Goal: Task Accomplishment & Management: Complete application form

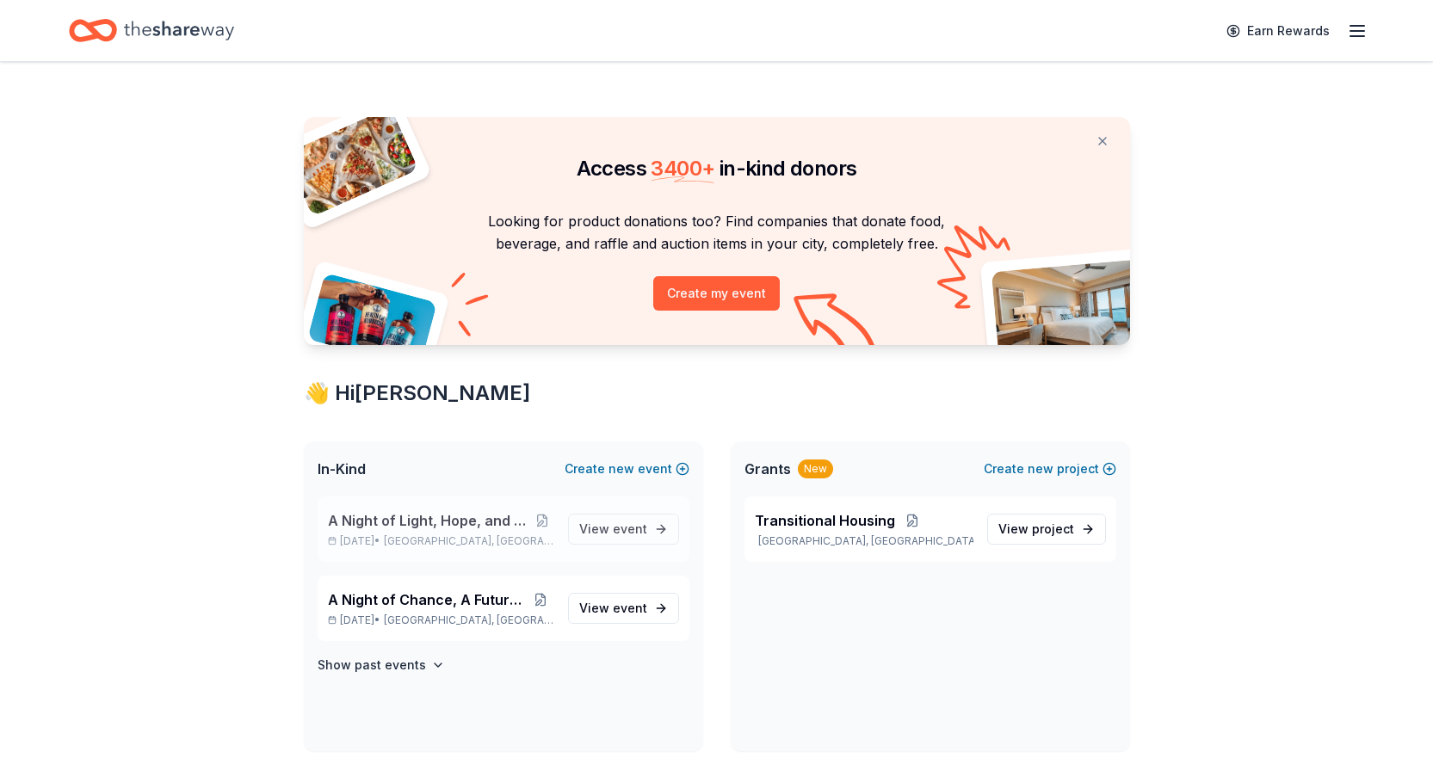
click at [438, 520] on span "A Night of Light, Hope, and Legacy Gala 2026" at bounding box center [430, 520] width 204 height 21
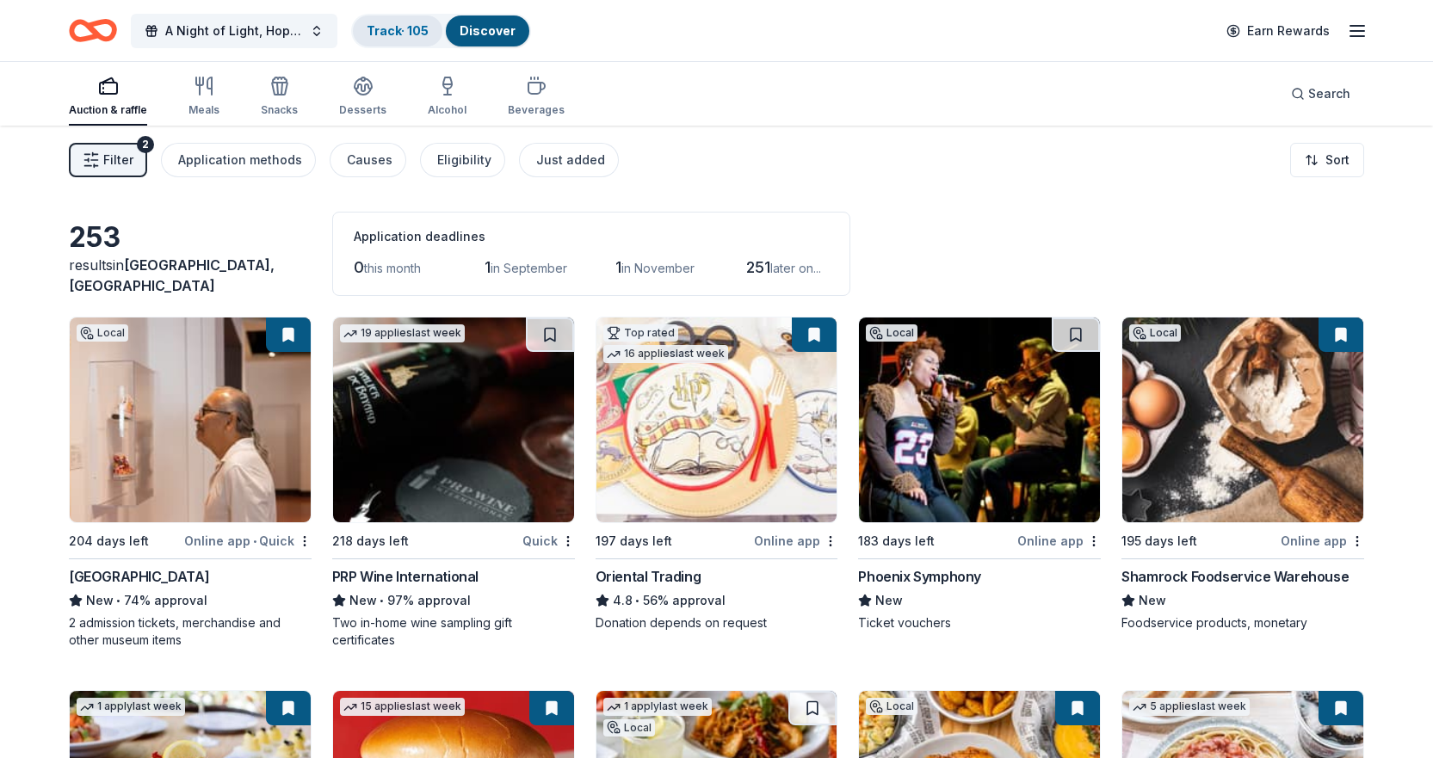
click at [400, 30] on link "Track · 105" at bounding box center [398, 30] width 62 height 15
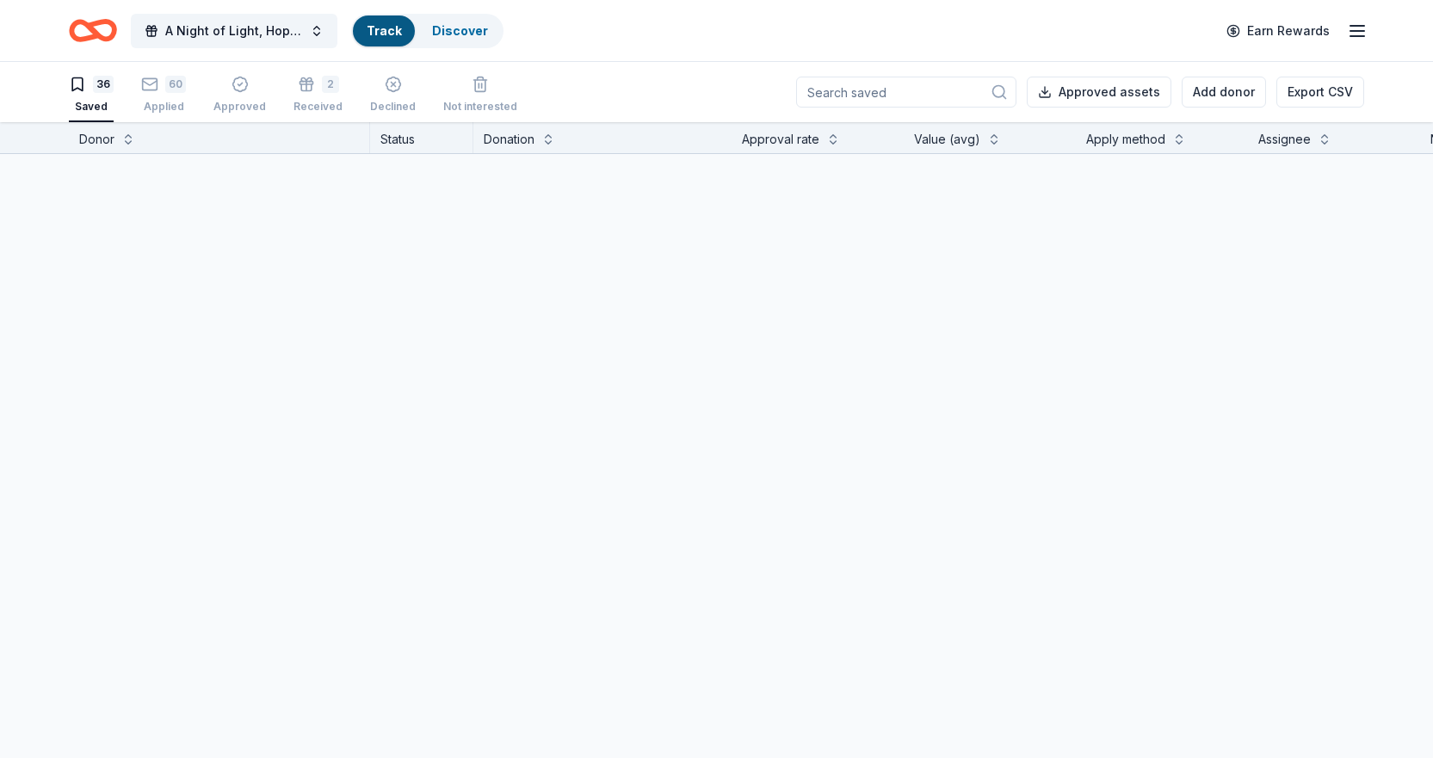
scroll to position [1, 0]
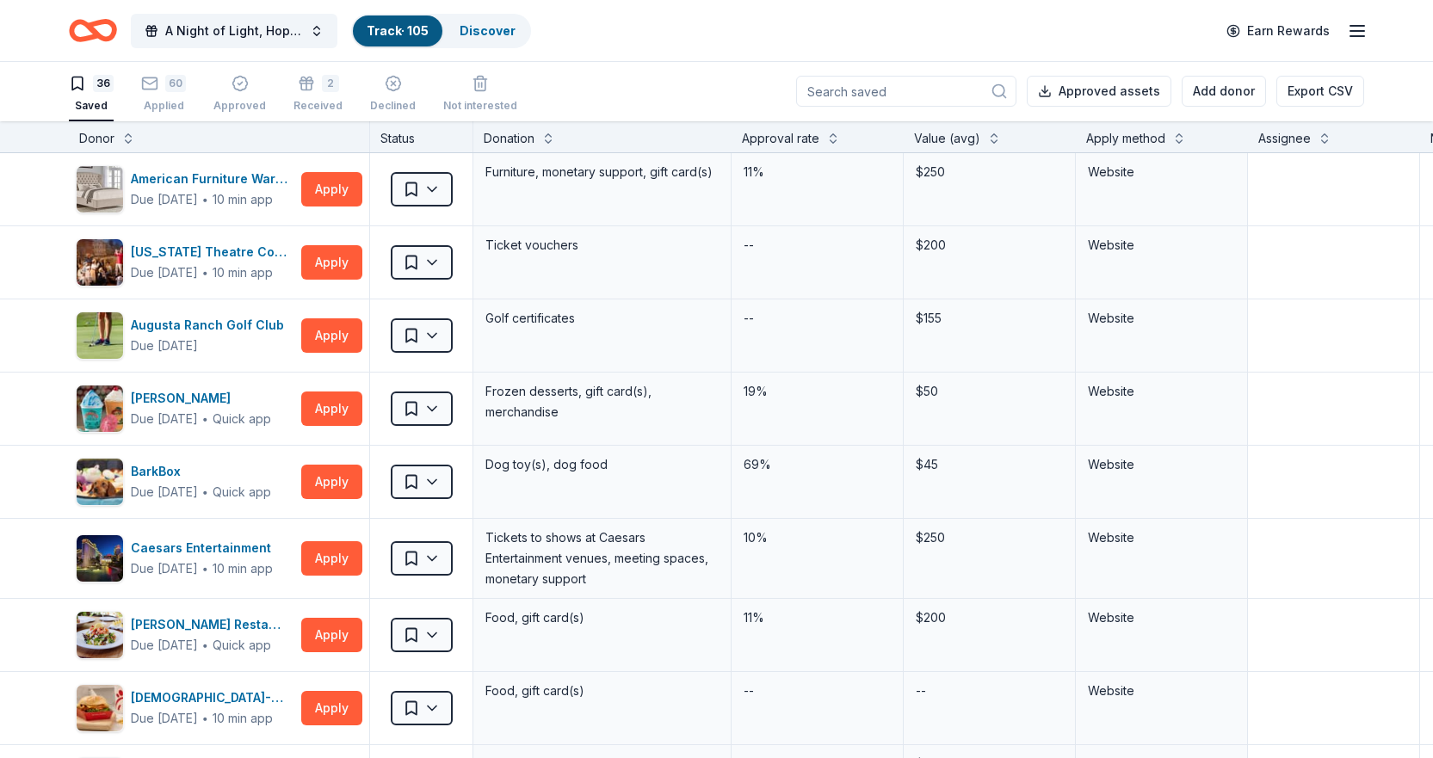
click at [919, 90] on input at bounding box center [906, 91] width 220 height 31
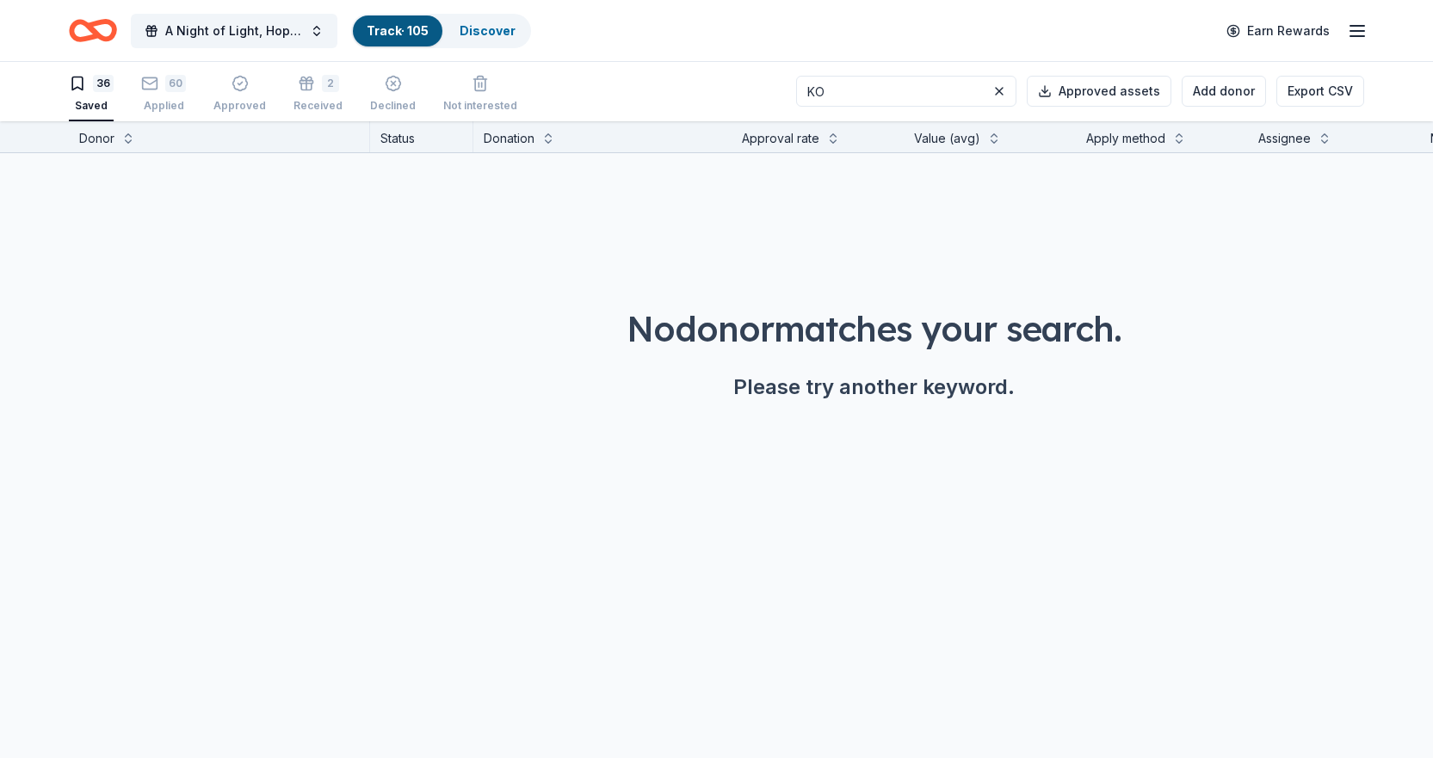
type input "K"
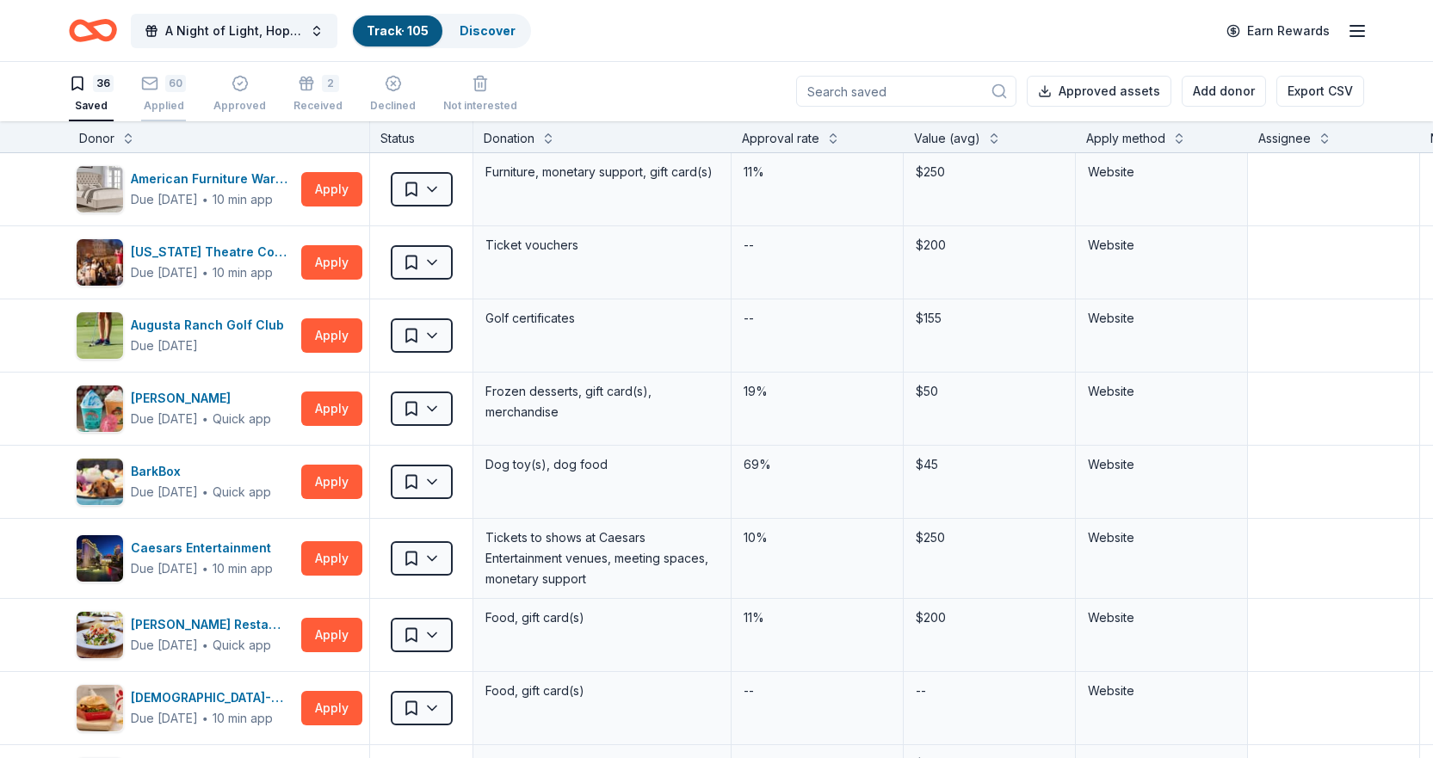
click at [158, 84] on div "60" at bounding box center [163, 83] width 45 height 17
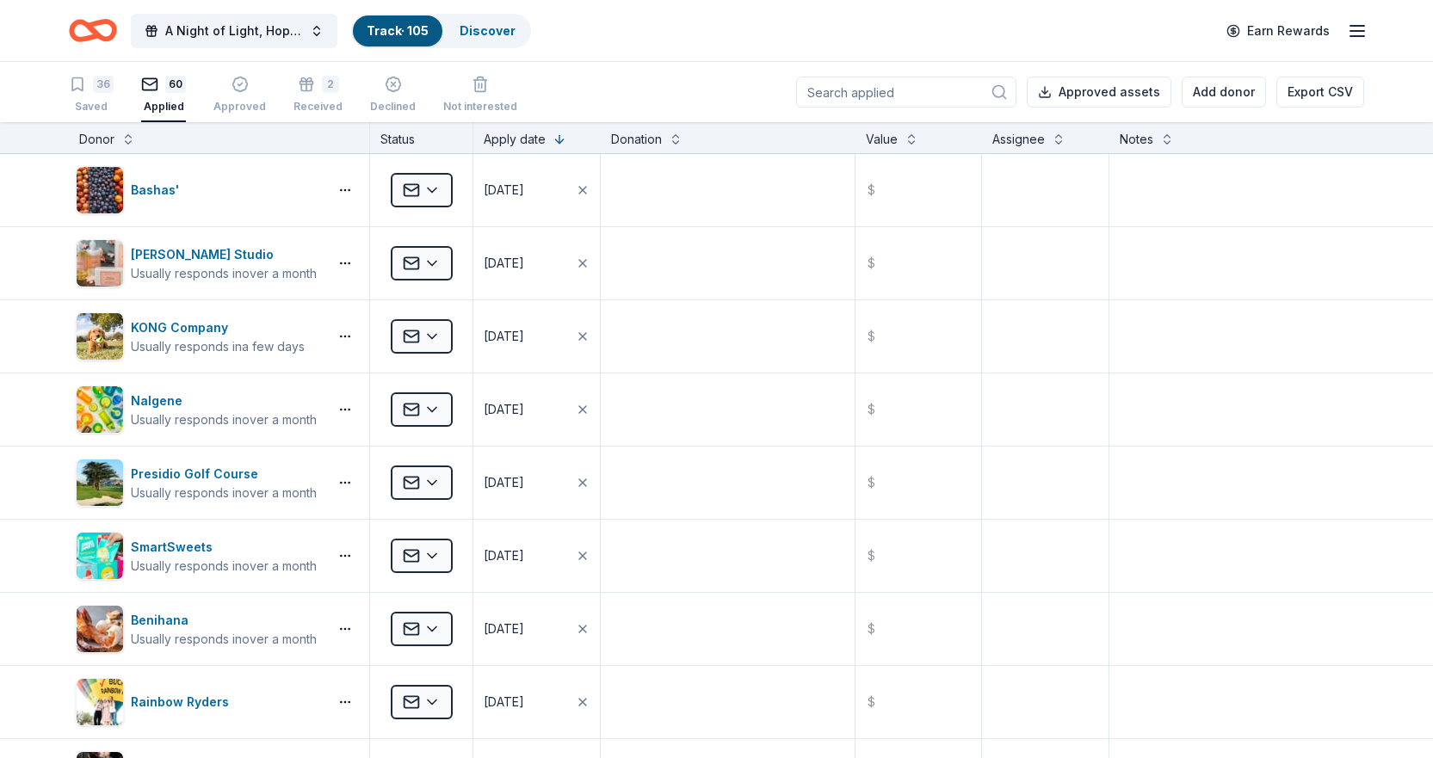
click at [882, 100] on input at bounding box center [906, 92] width 220 height 31
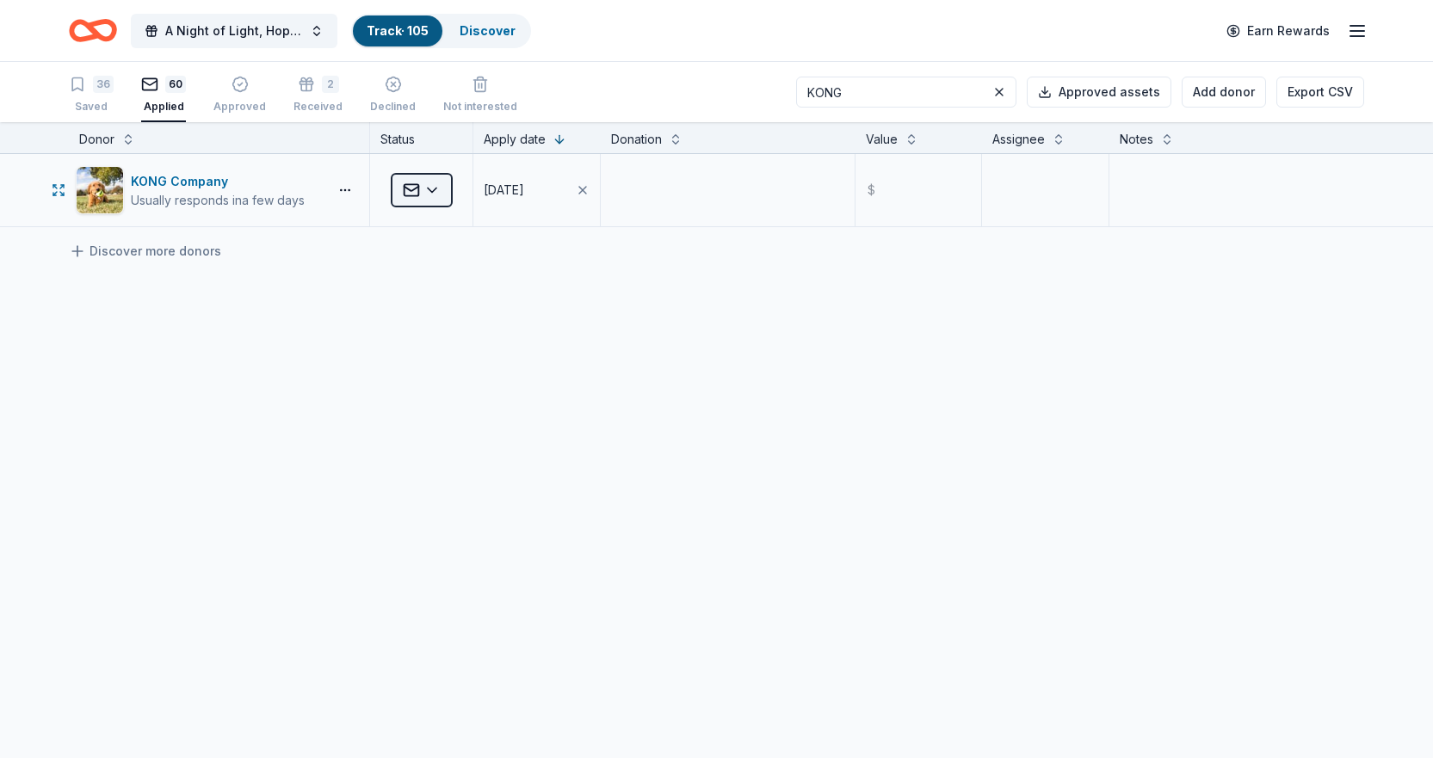
type input "KONG"
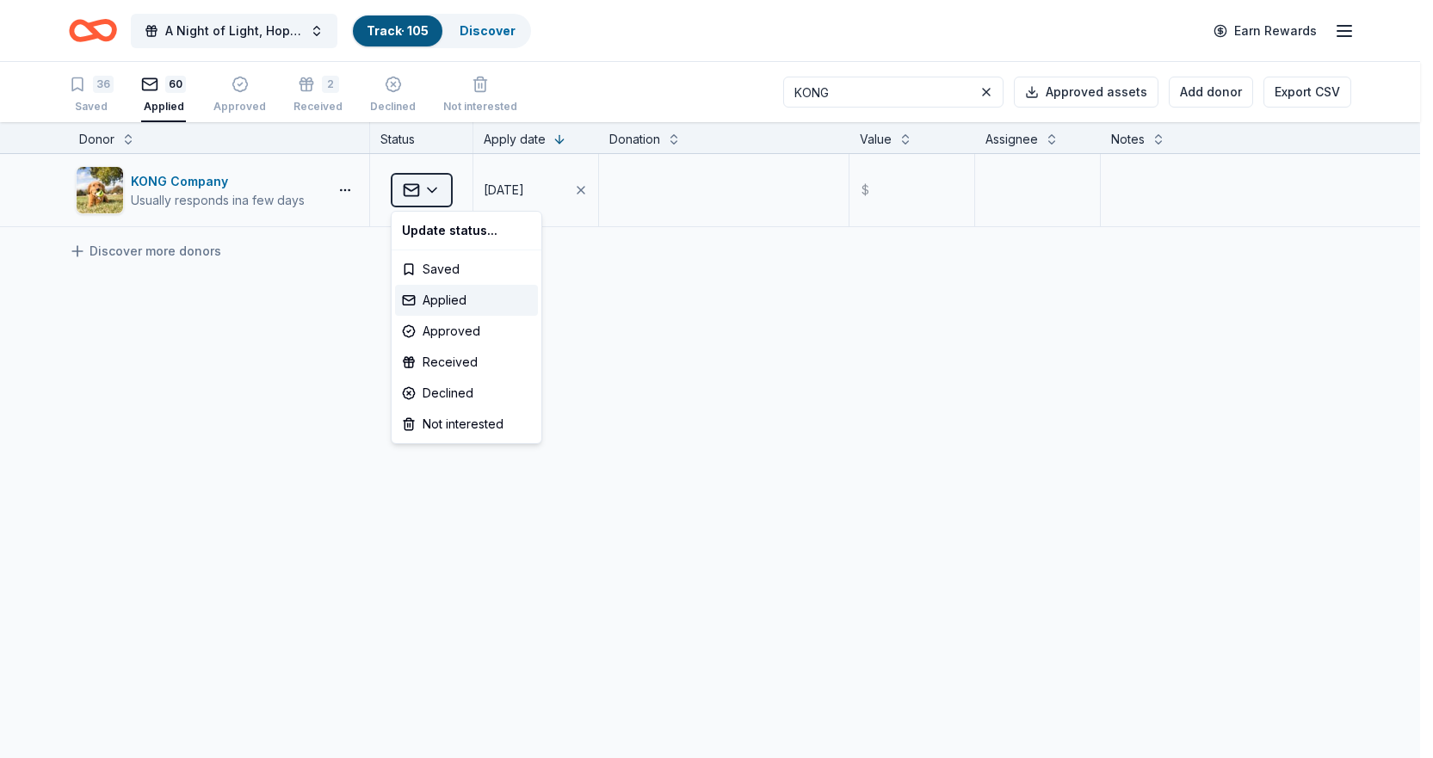
click at [432, 189] on html "A Night of Light, Hope, and Legacy Gala 2026 Track · 105 Discover Earn Rewards …" at bounding box center [716, 379] width 1433 height 758
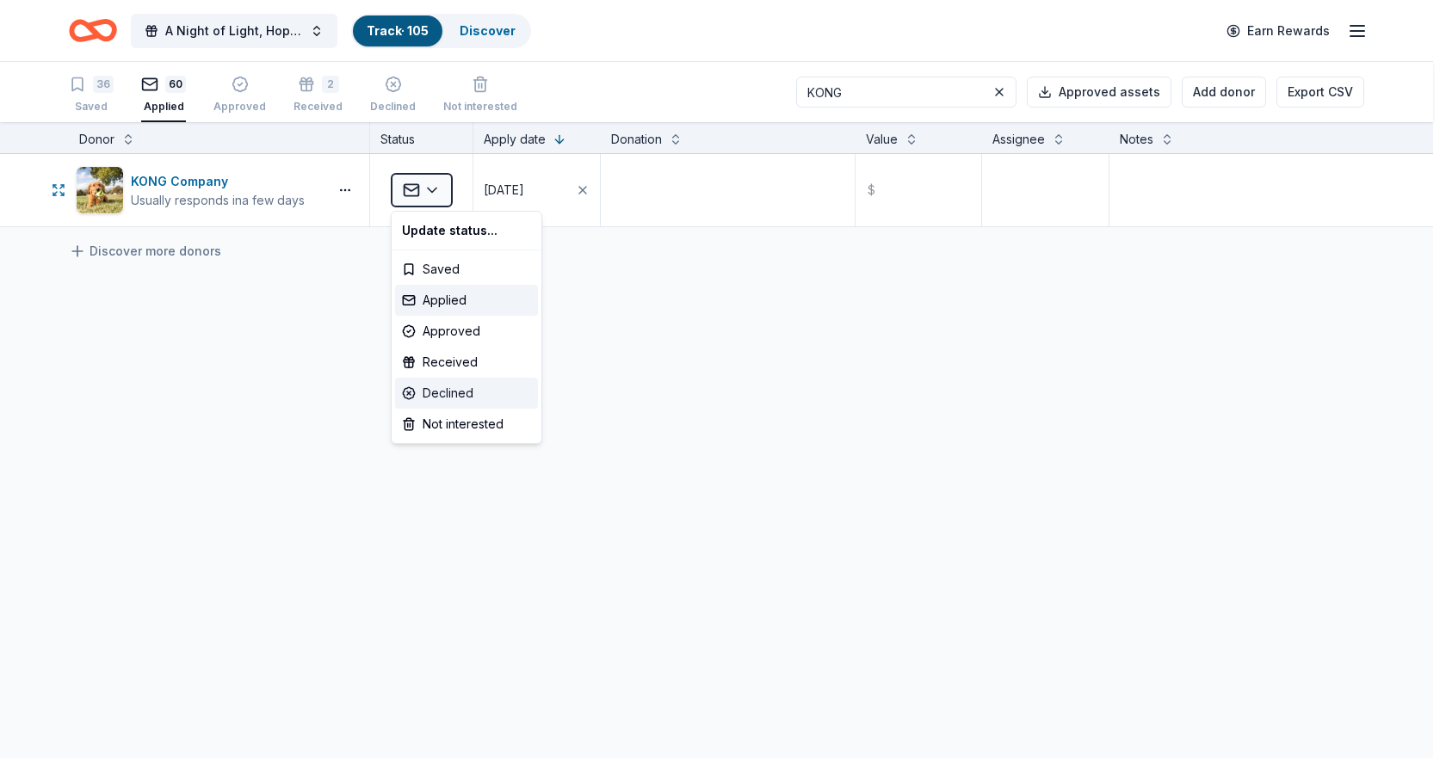
click at [444, 394] on div "Declined" at bounding box center [466, 393] width 143 height 31
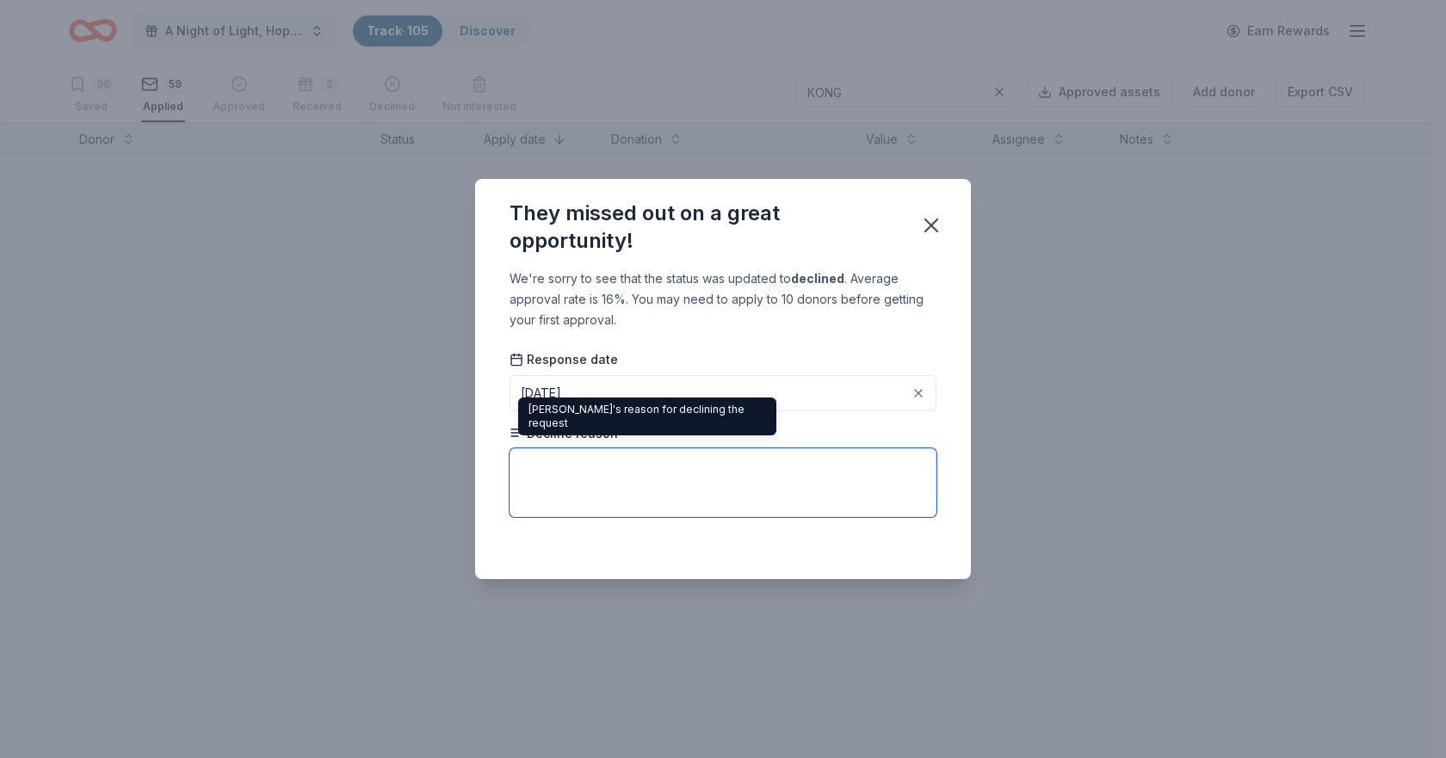
click at [566, 473] on textarea at bounding box center [723, 483] width 427 height 69
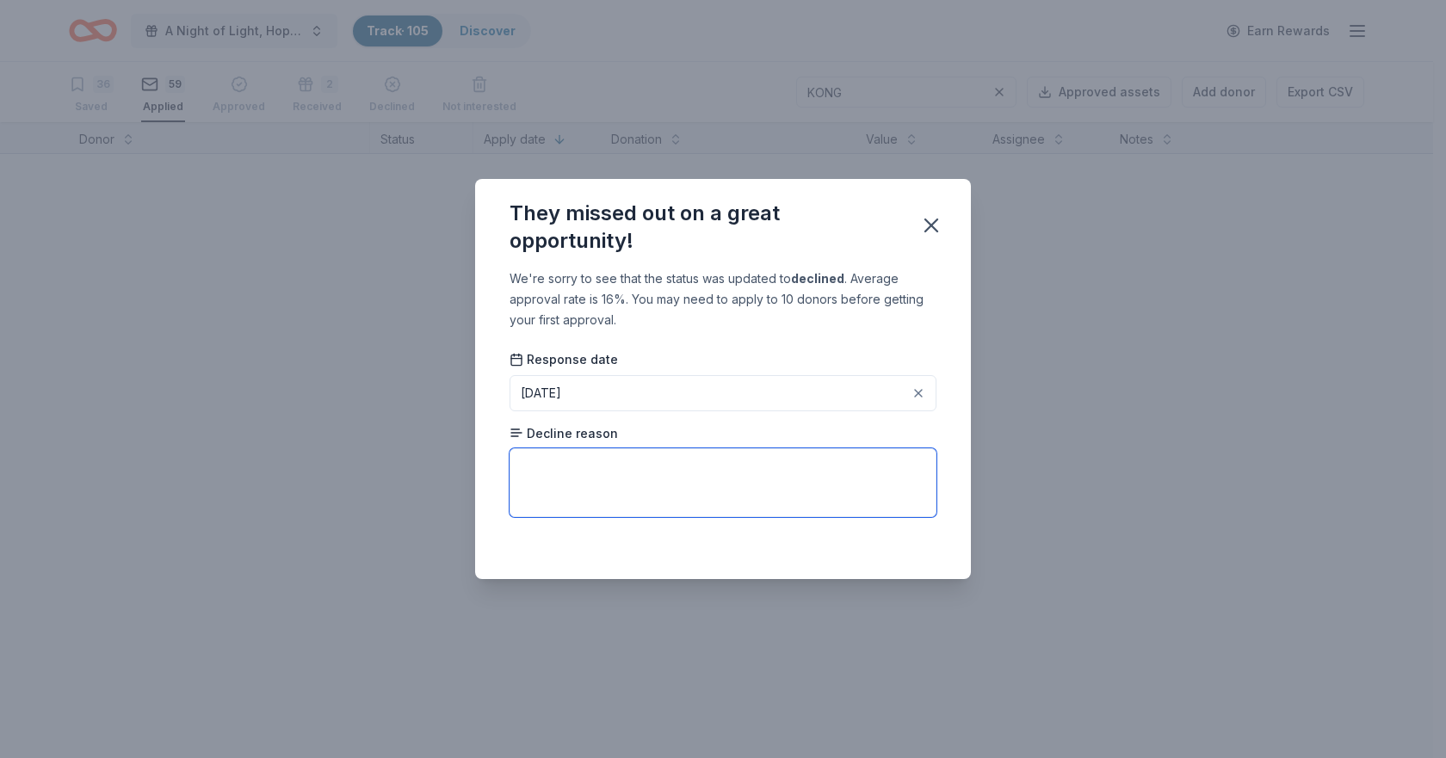
paste textarea "Unfortunately, we are unable to fulfill your donation request at this time. We …"
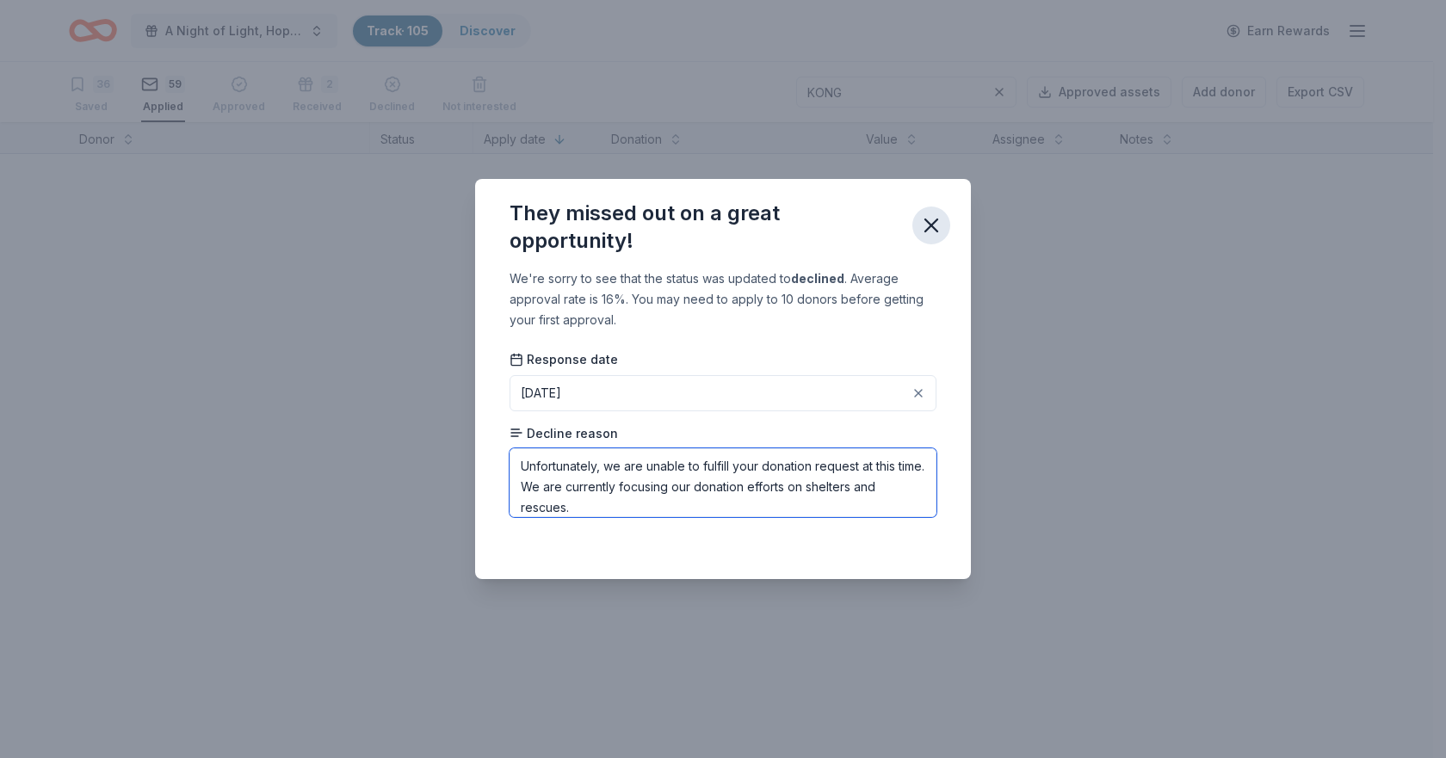
type textarea "Unfortunately, we are unable to fulfill your donation request at this time. We …"
click at [938, 228] on icon "button" at bounding box center [931, 225] width 24 height 24
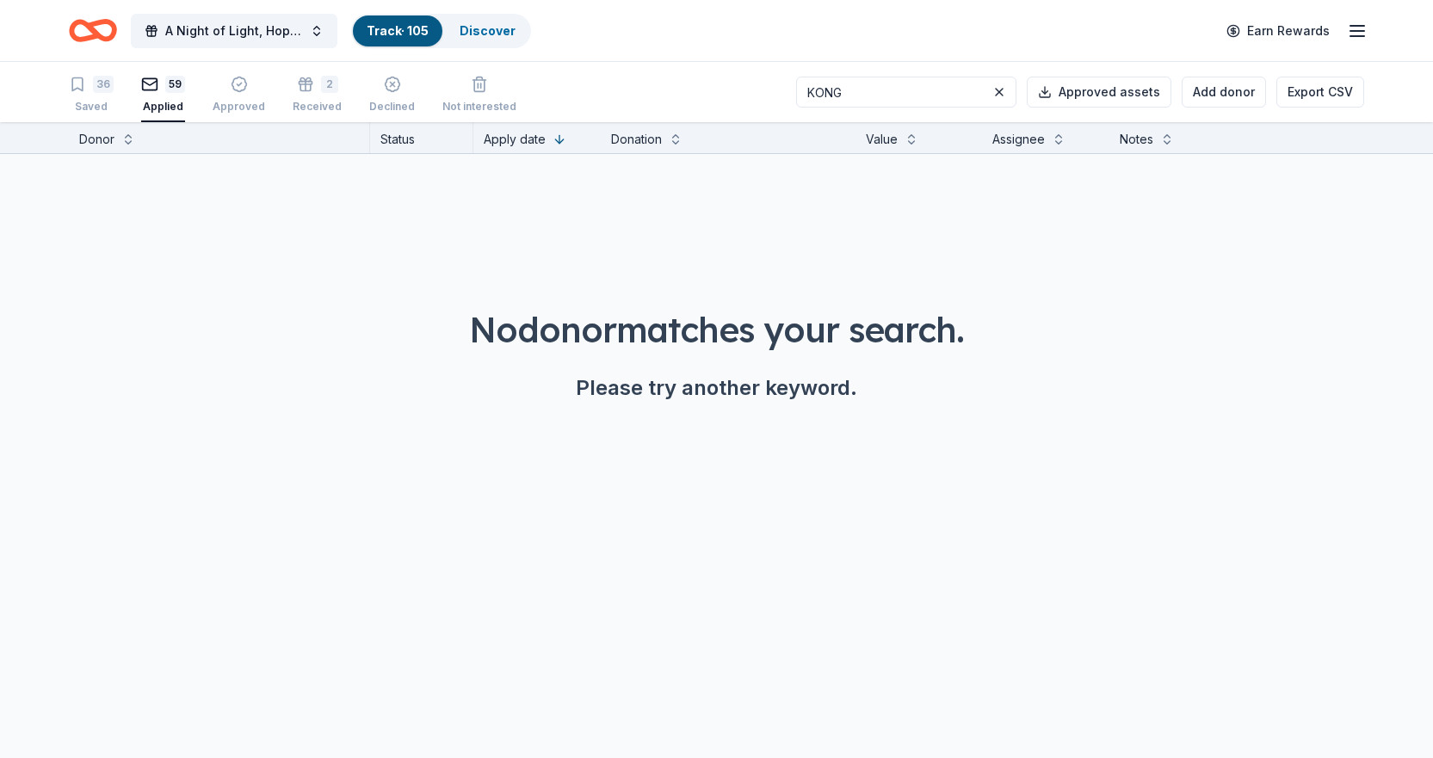
click at [391, 264] on div "No donor matches your search. Please try another keyword." at bounding box center [716, 305] width 1433 height 303
click at [479, 37] on link "Discover" at bounding box center [488, 30] width 56 height 15
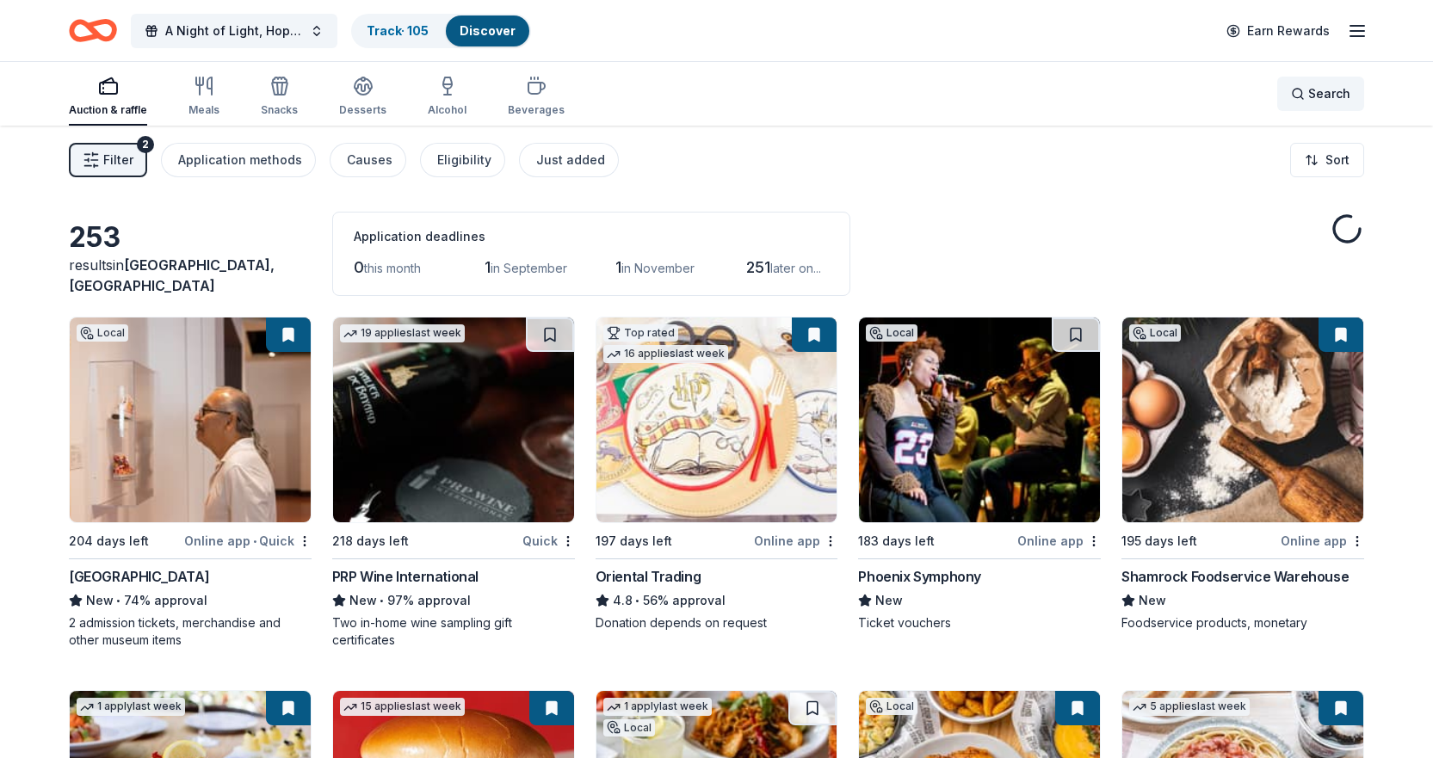
click at [1323, 86] on span "Search" at bounding box center [1329, 94] width 42 height 21
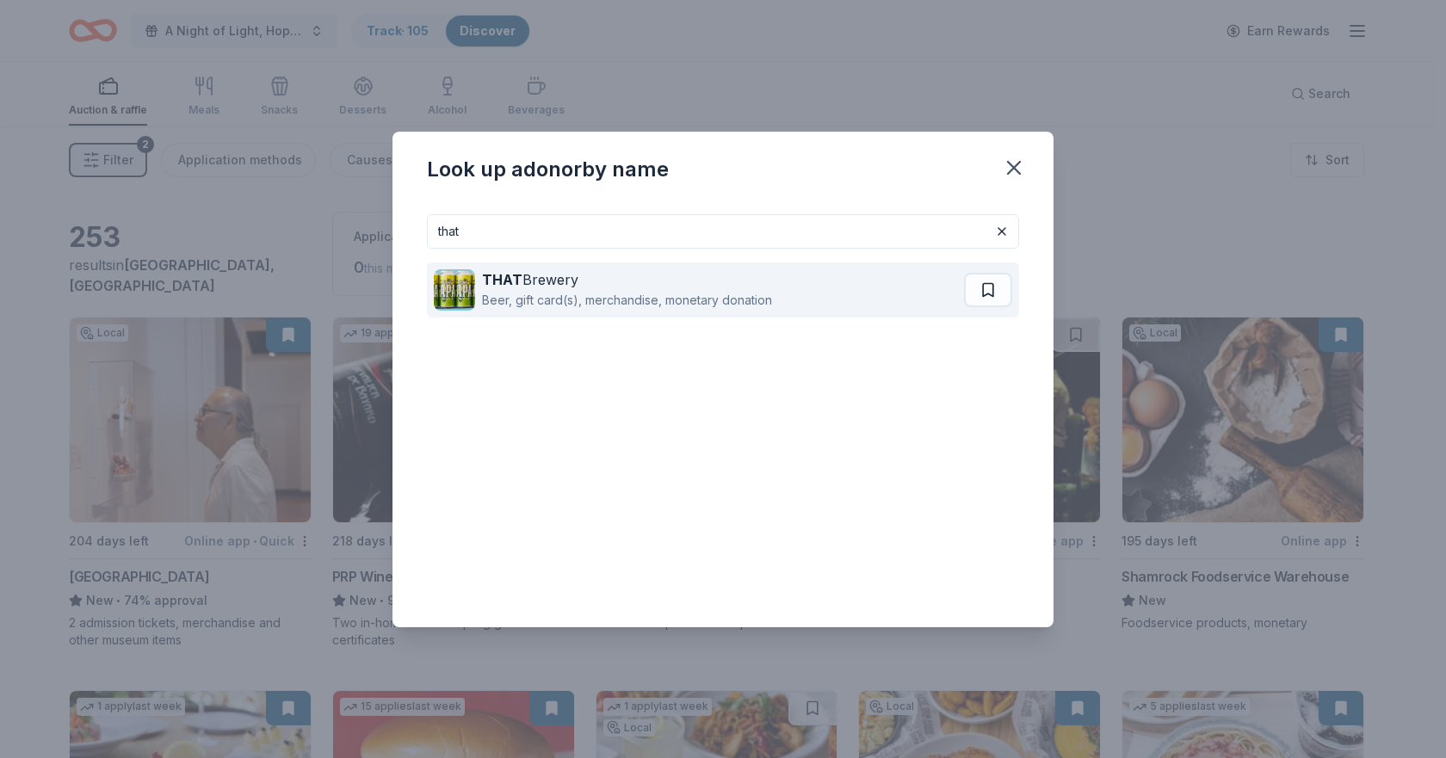
type input "that"
click at [585, 294] on div "Beer, gift card(s), merchandise, monetary donation" at bounding box center [627, 300] width 290 height 21
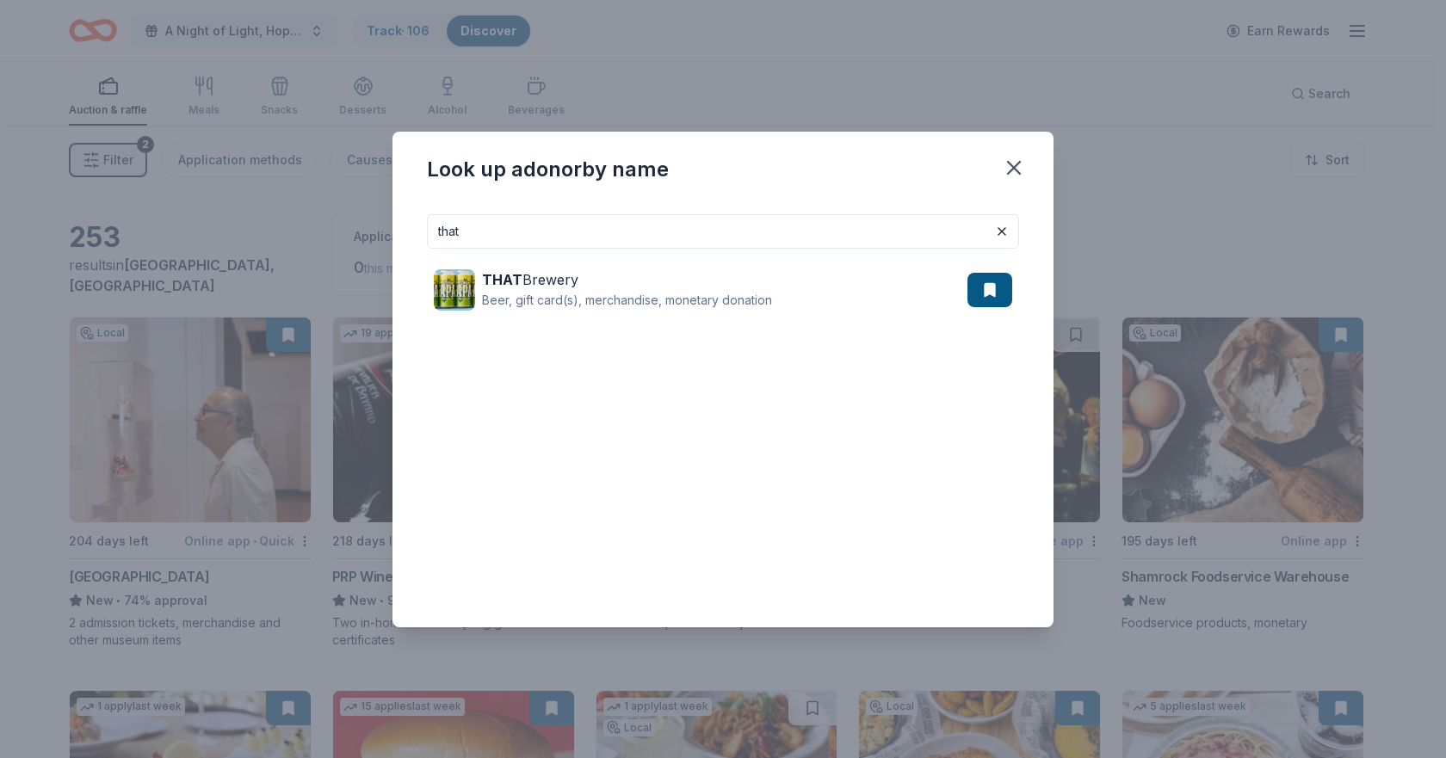
drag, startPoint x: 724, startPoint y: 221, endPoint x: 299, endPoint y: 215, distance: 425.3
click at [299, 215] on div "Look up a donor by name that THAT Brewery Beer, gift card(s), merchandise, mone…" at bounding box center [723, 379] width 1446 height 758
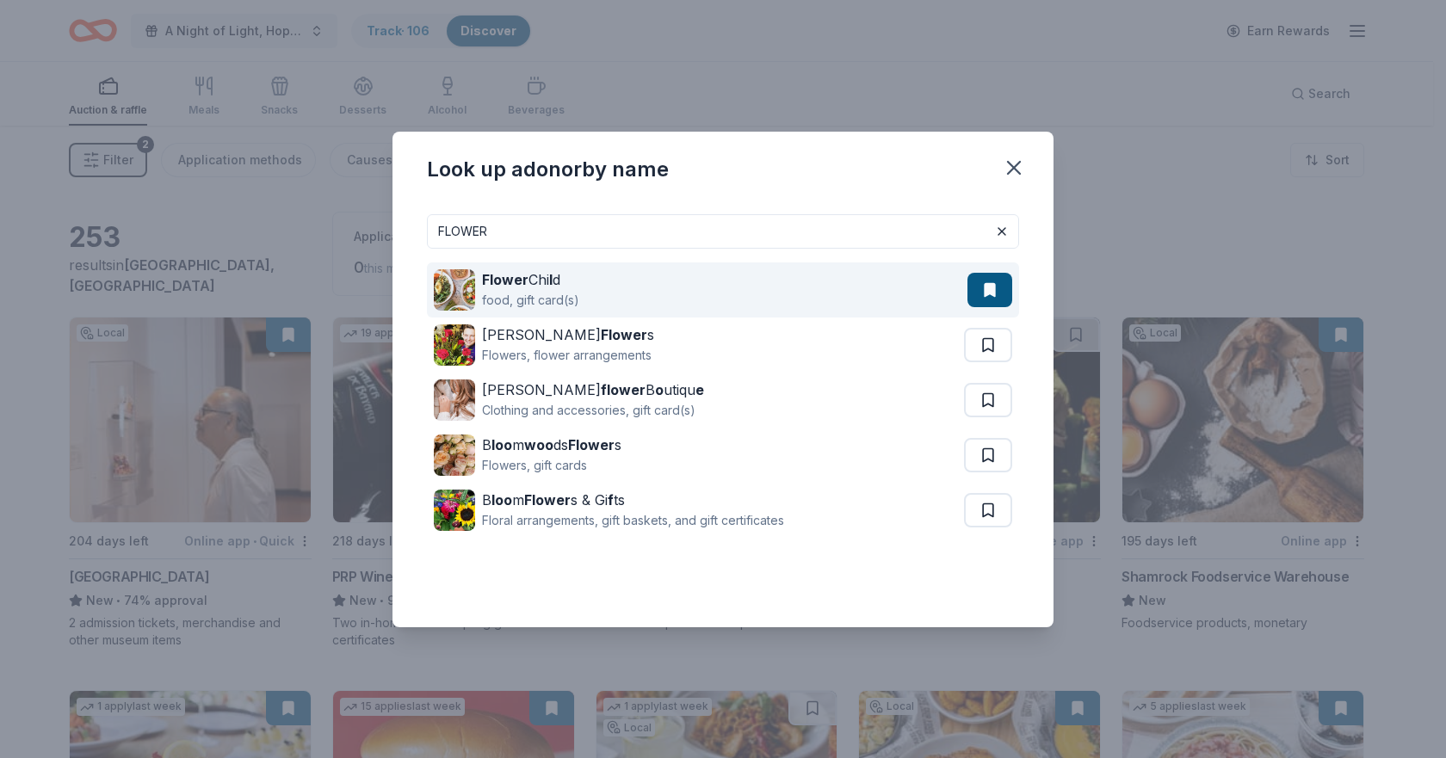
type input "FLOWER"
click at [548, 294] on div "food, gift card(s)" at bounding box center [530, 300] width 97 height 21
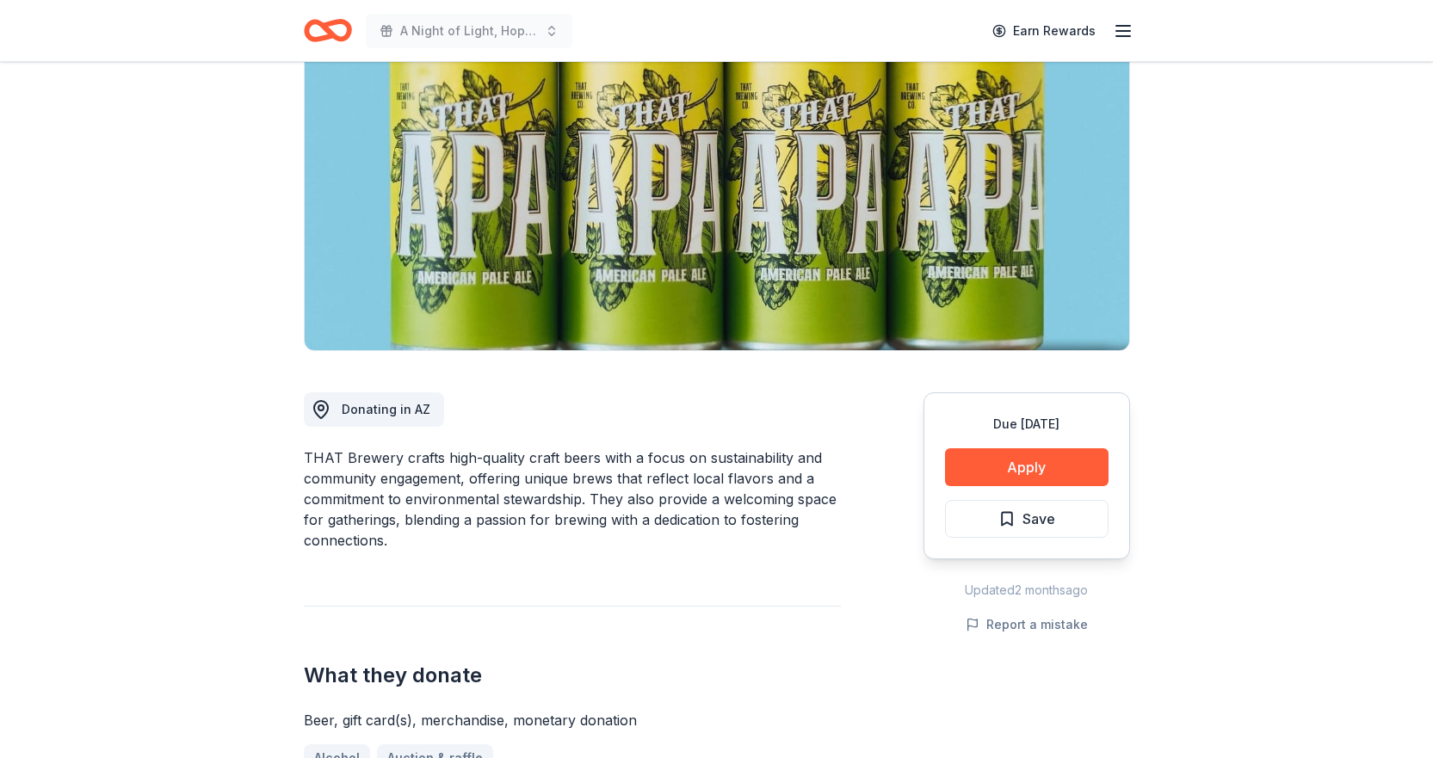
scroll to position [344, 0]
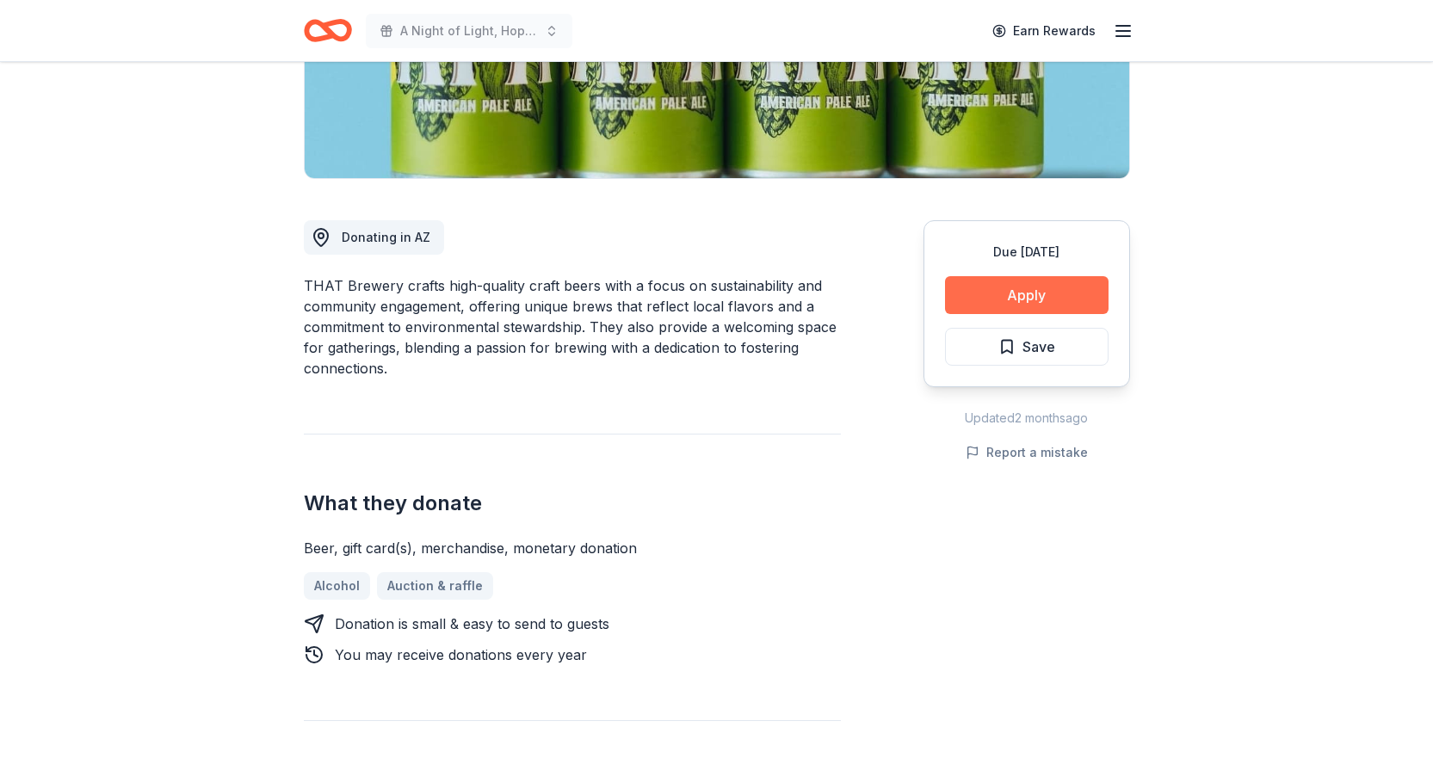
click at [1037, 289] on button "Apply" at bounding box center [1027, 295] width 164 height 38
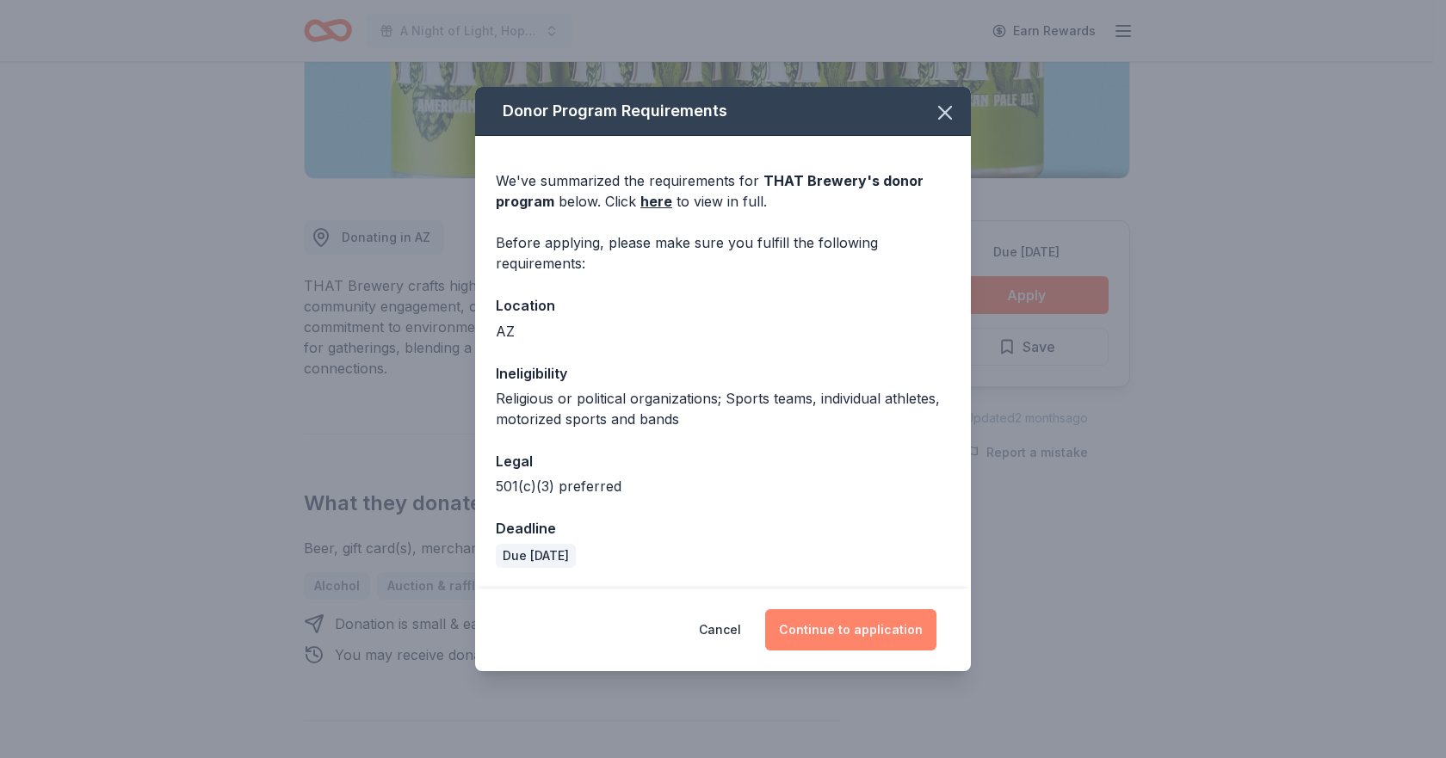
click at [900, 634] on button "Continue to application" at bounding box center [850, 629] width 171 height 41
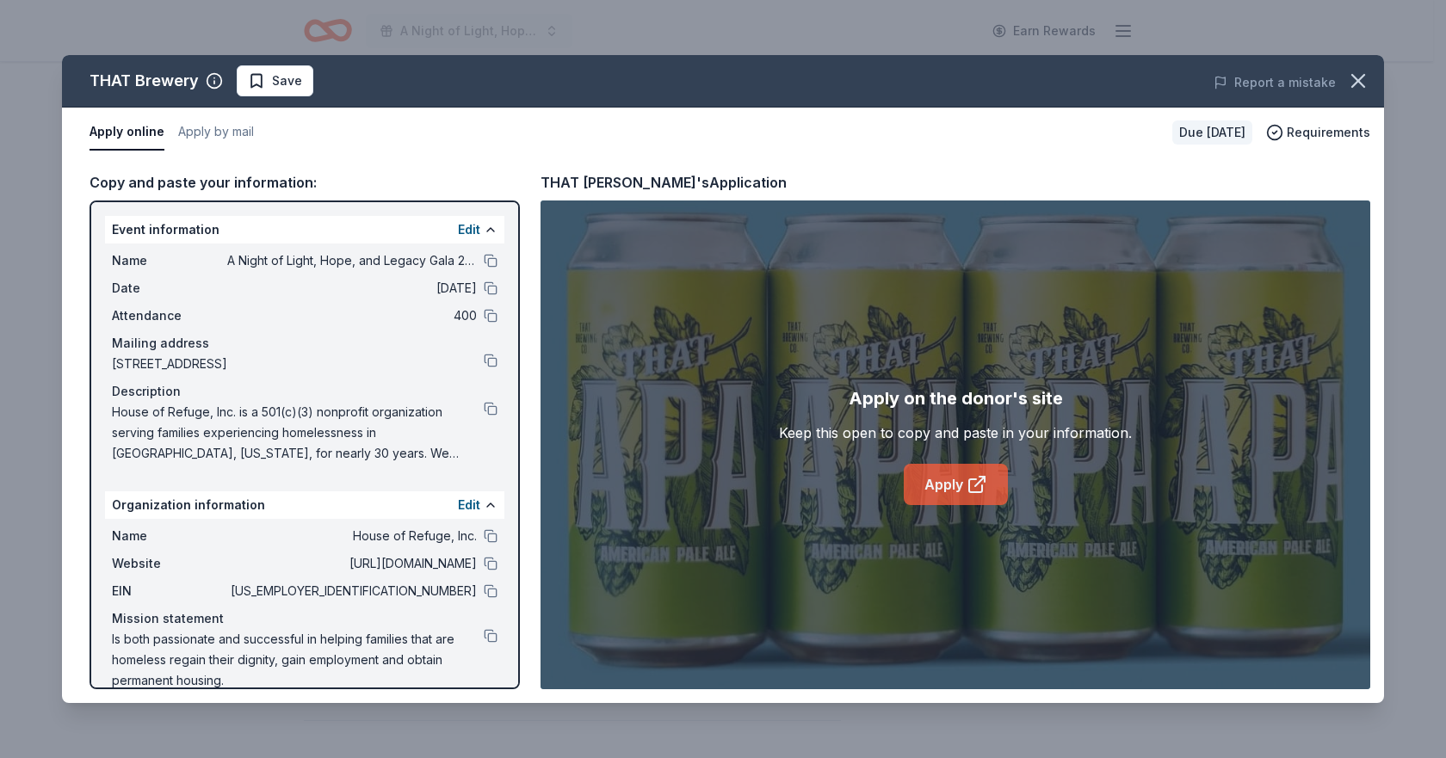
click at [951, 499] on link "Apply" at bounding box center [956, 484] width 104 height 41
drag, startPoint x: 1364, startPoint y: 84, endPoint x: 1356, endPoint y: 94, distance: 13.4
click at [1364, 84] on icon "button" at bounding box center [1358, 81] width 24 height 24
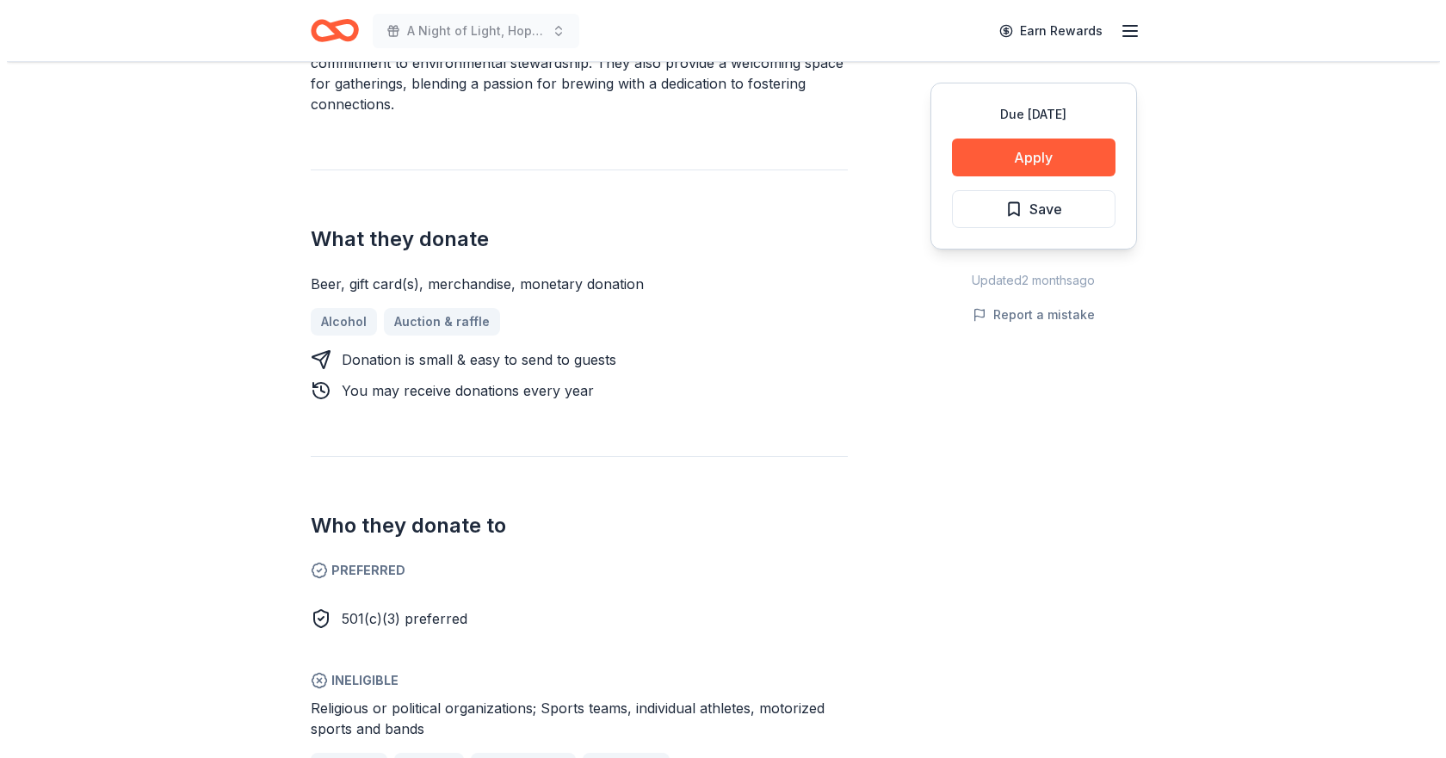
scroll to position [689, 0]
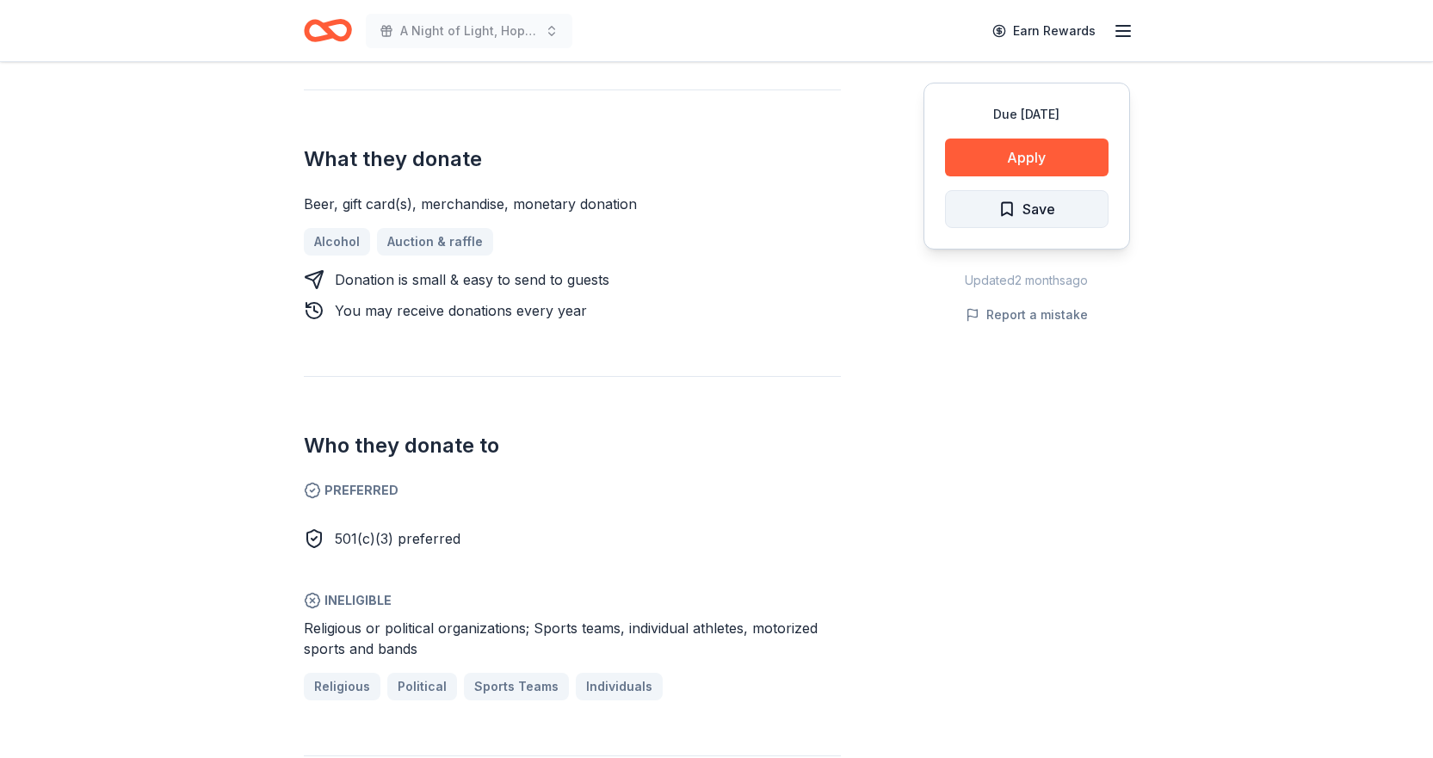
click at [1072, 210] on button "Save" at bounding box center [1027, 209] width 164 height 38
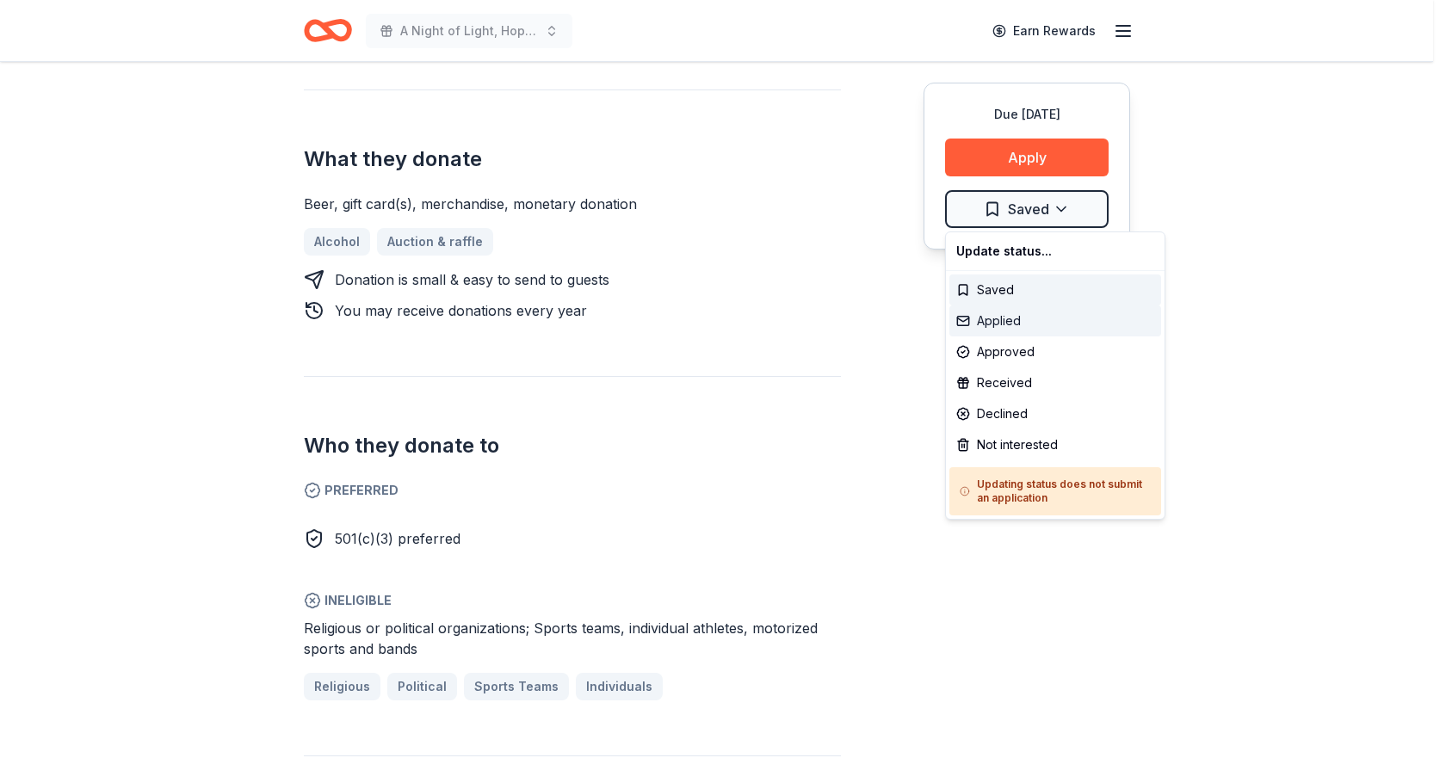
click at [1023, 327] on div "Applied" at bounding box center [1056, 321] width 212 height 31
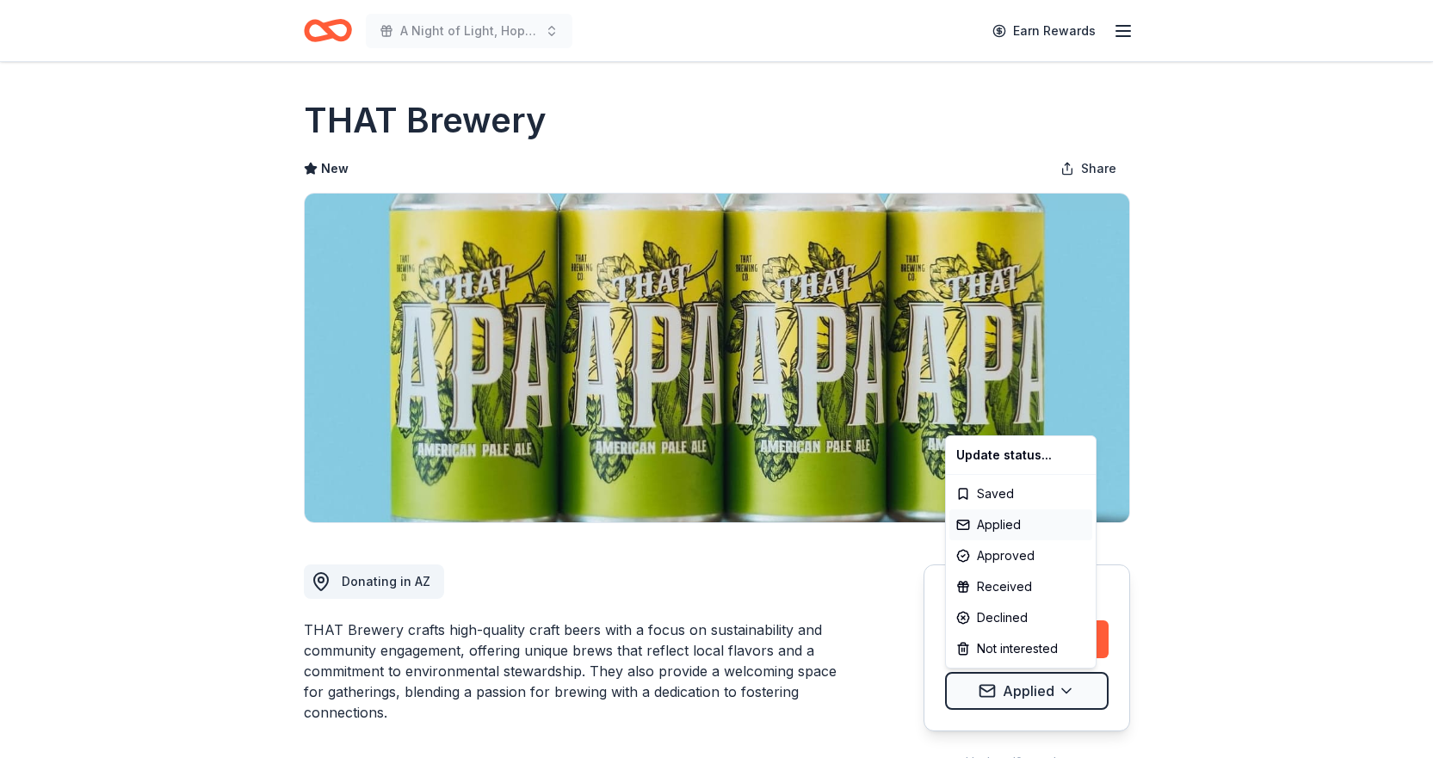
scroll to position [0, 0]
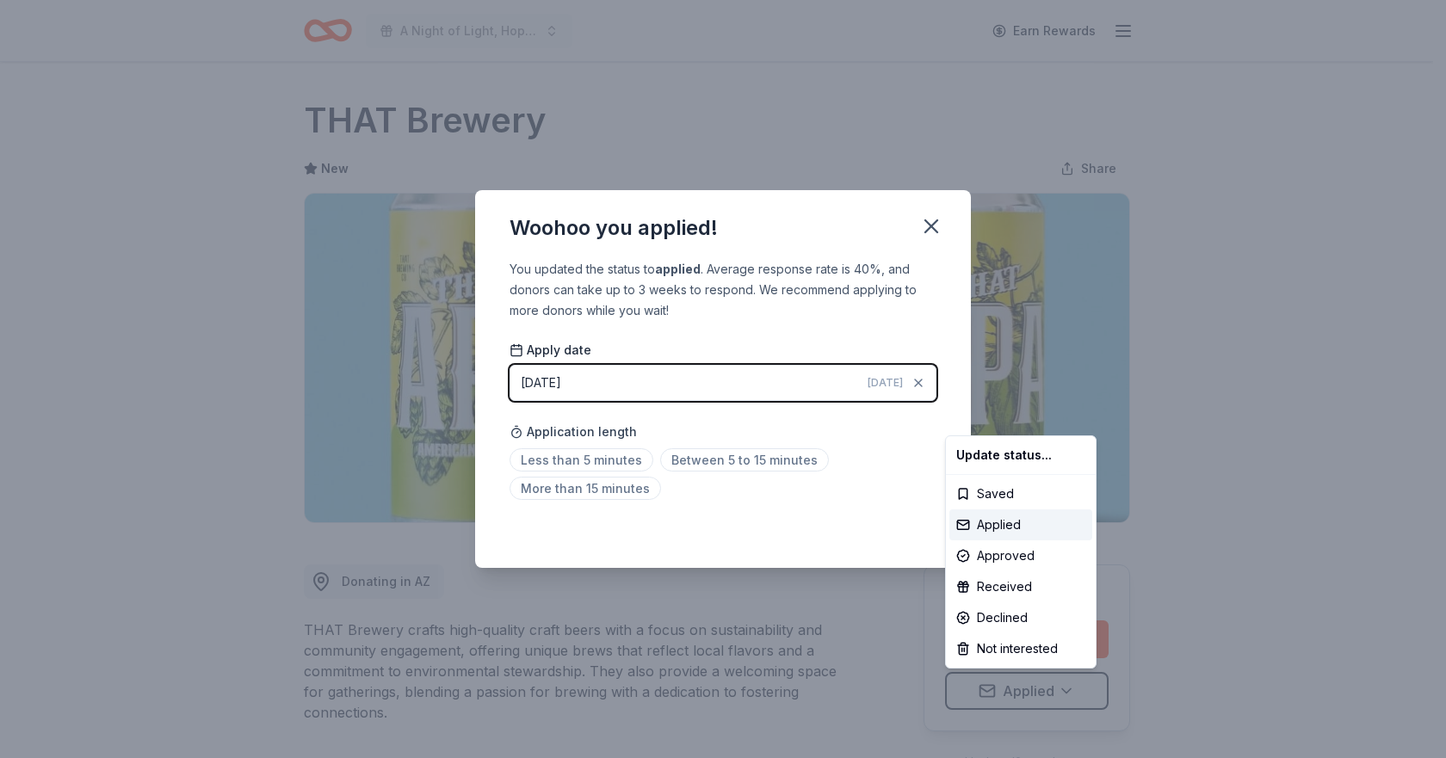
click at [930, 225] on html "A Night of Light, Hope, and Legacy Gala 2026 Earn Rewards Due in 183 days Share…" at bounding box center [723, 379] width 1446 height 758
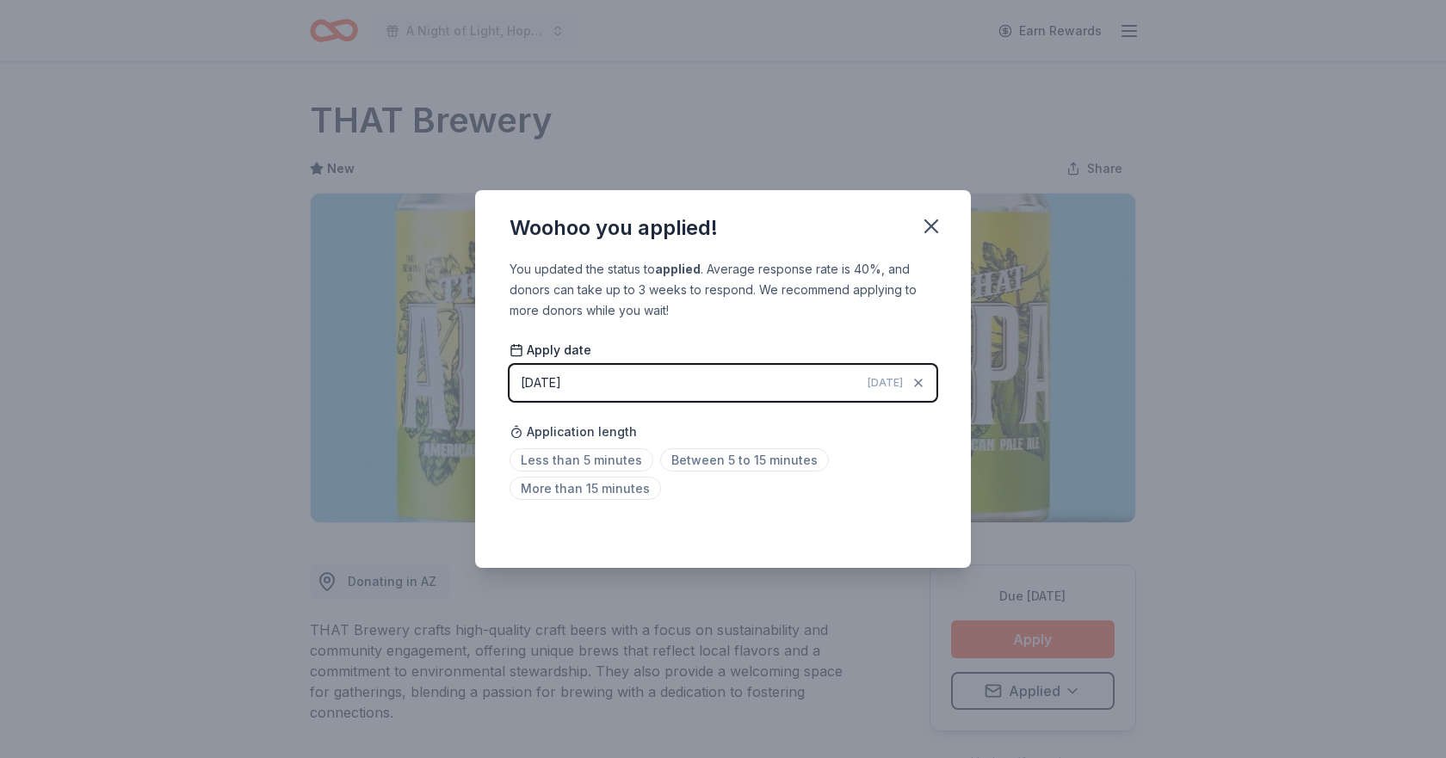
click at [930, 225] on icon "button" at bounding box center [931, 226] width 12 height 12
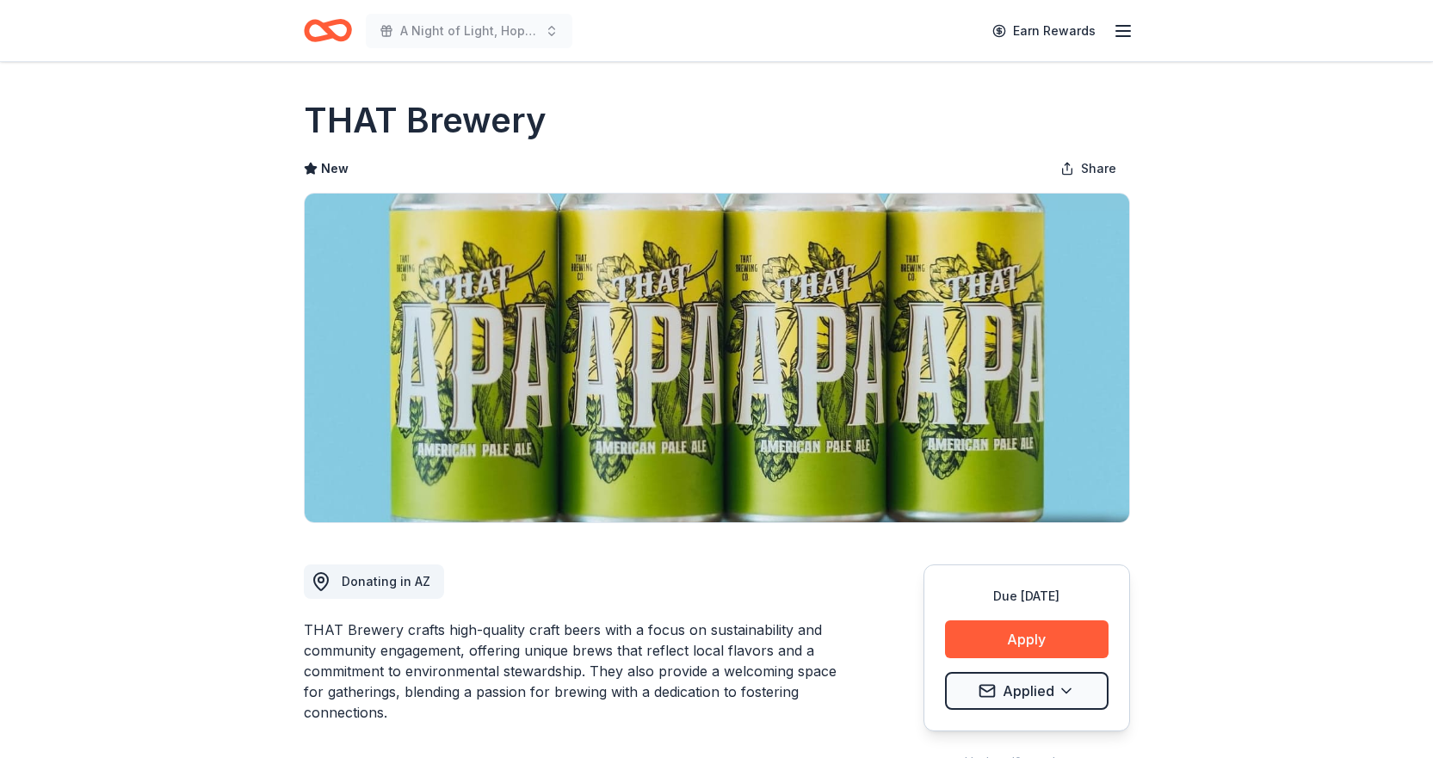
click at [343, 38] on icon "Home" at bounding box center [335, 30] width 27 height 17
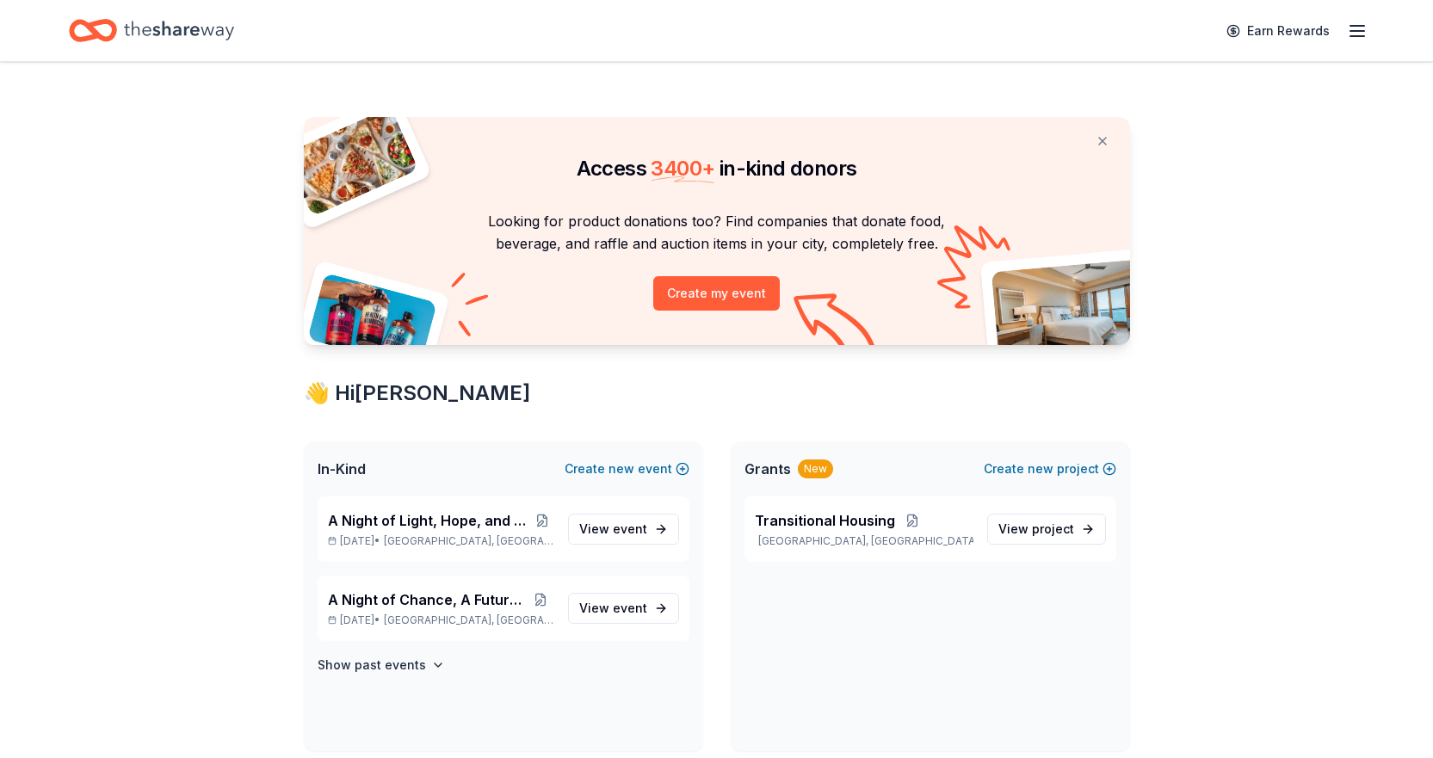
click at [173, 26] on icon "Home" at bounding box center [179, 30] width 110 height 35
click at [429, 521] on span "A Night of Light, Hope, and Legacy Gala 2026" at bounding box center [430, 520] width 204 height 21
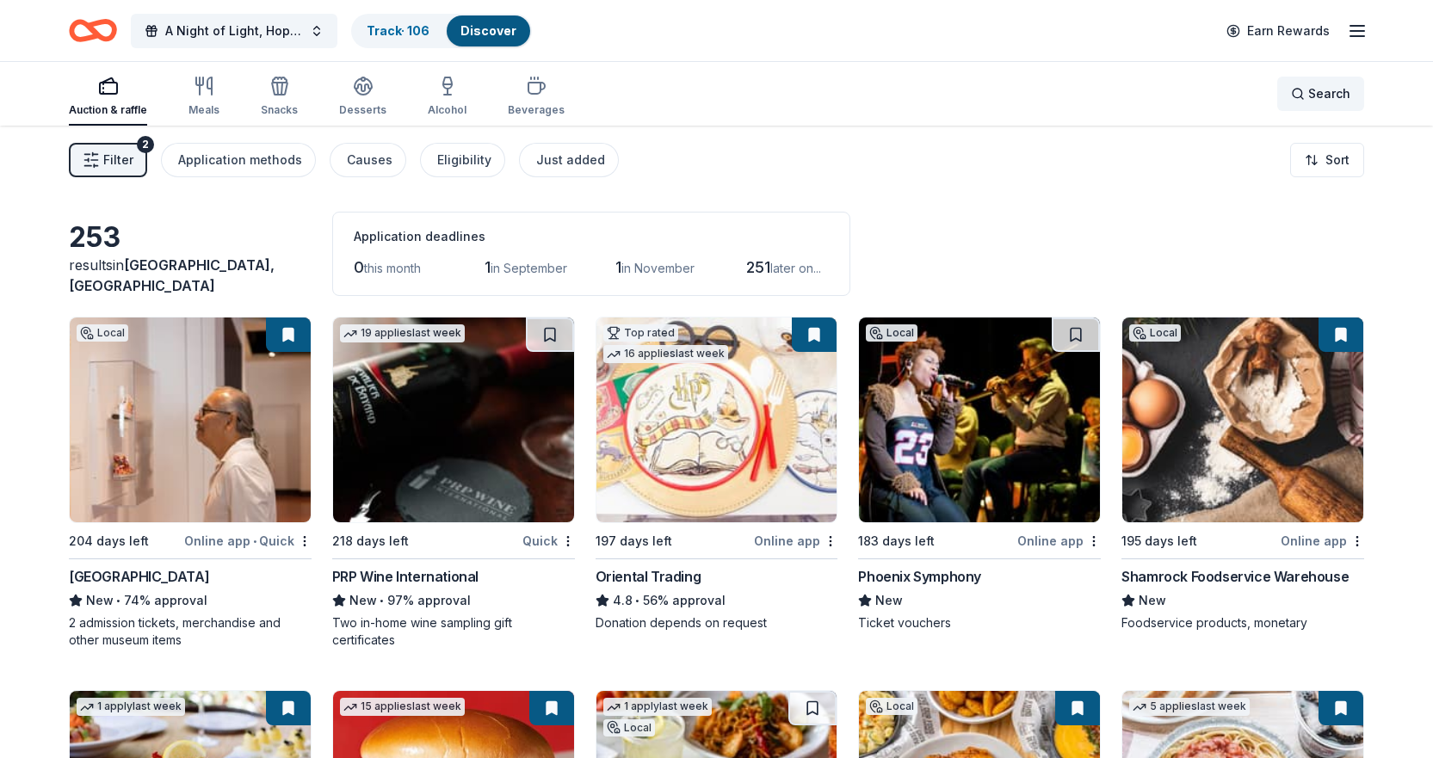
click at [1296, 90] on div "Search" at bounding box center [1320, 94] width 59 height 21
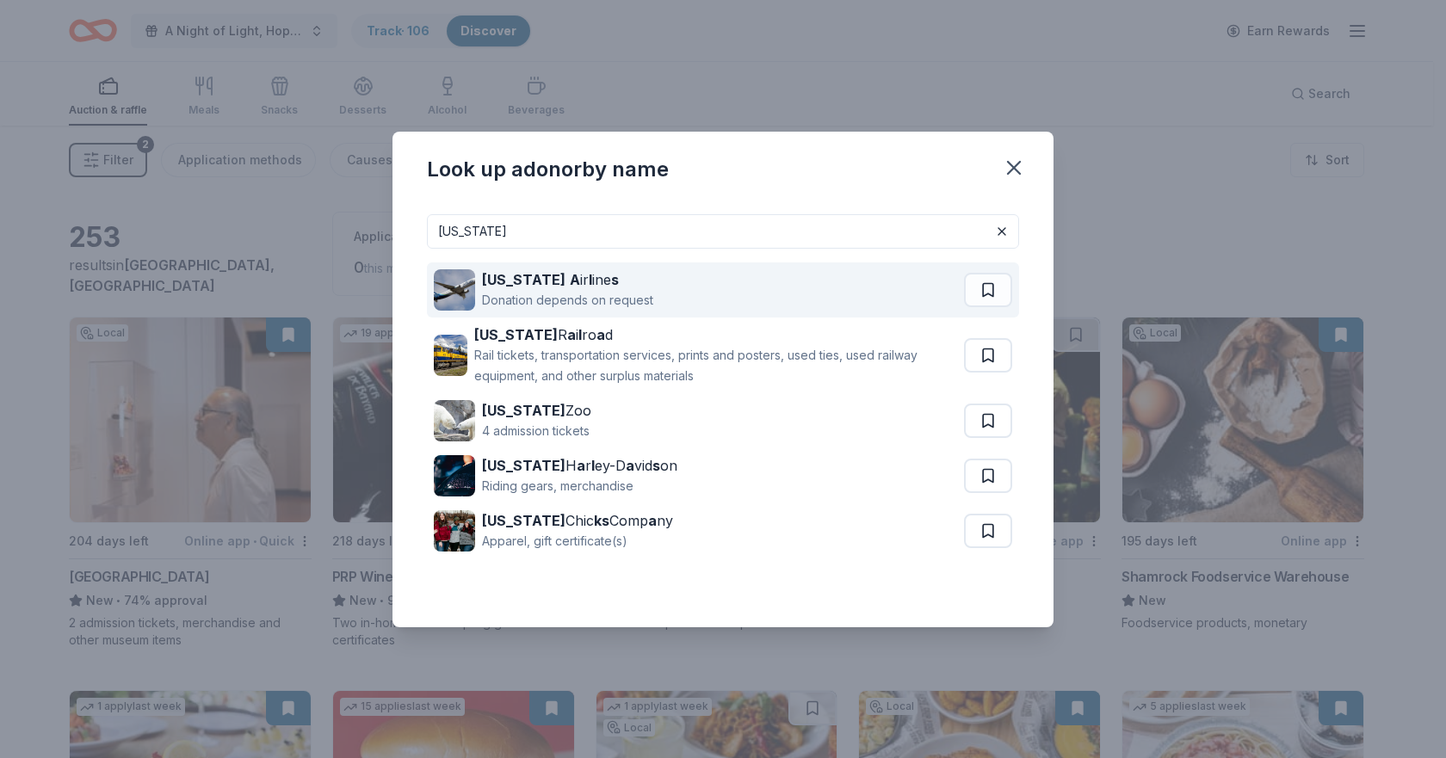
type input "ALASKA"
click at [518, 291] on div "Donation depends on request" at bounding box center [567, 300] width 171 height 21
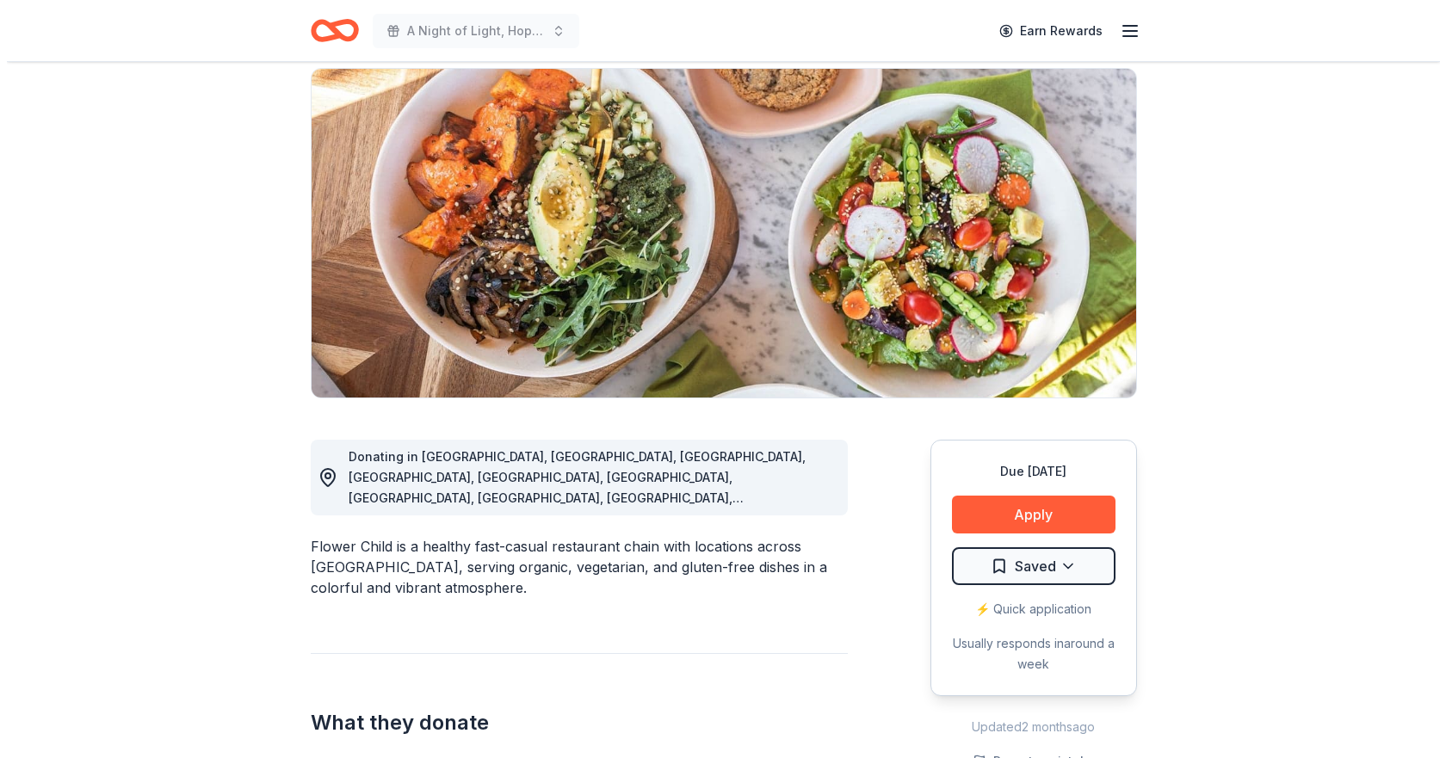
scroll to position [258, 0]
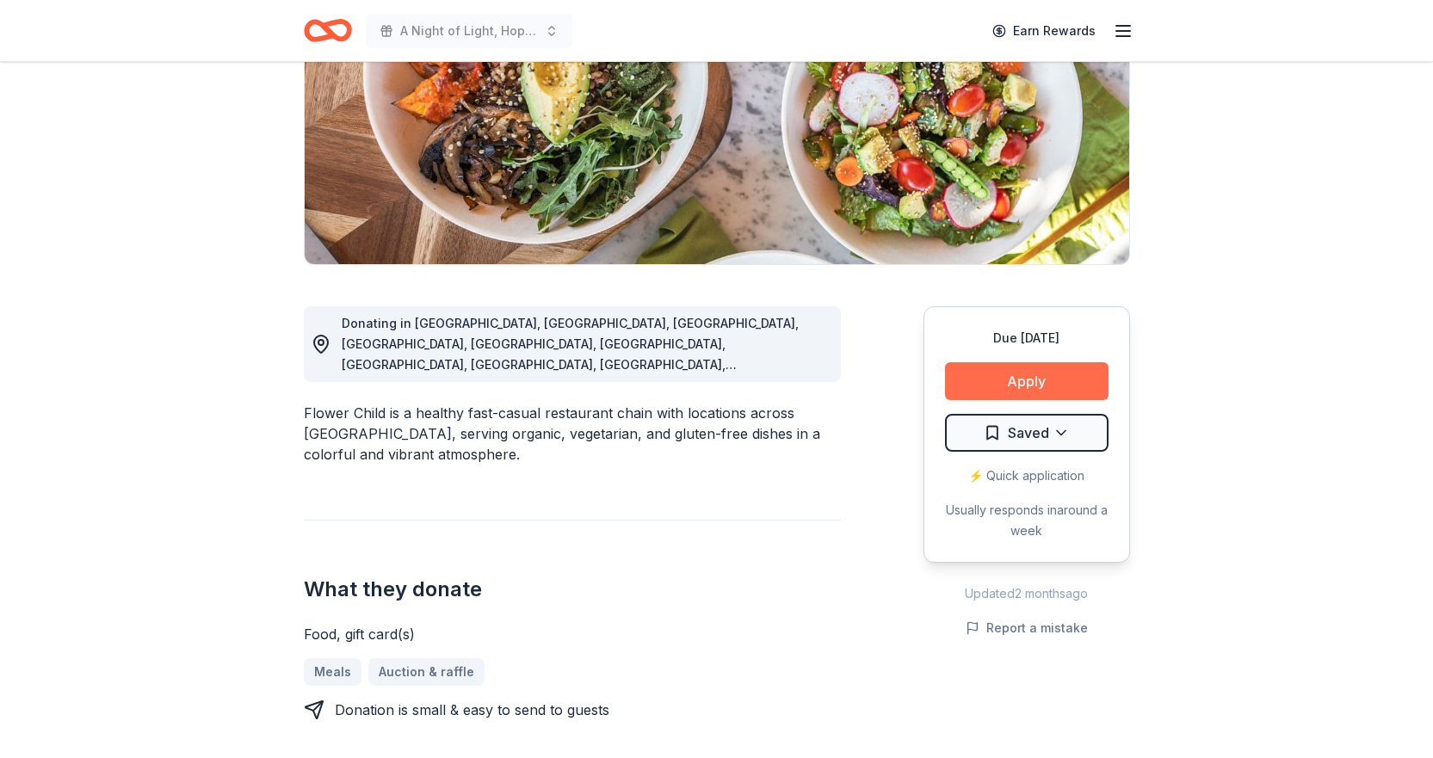
click at [1002, 384] on button "Apply" at bounding box center [1027, 381] width 164 height 38
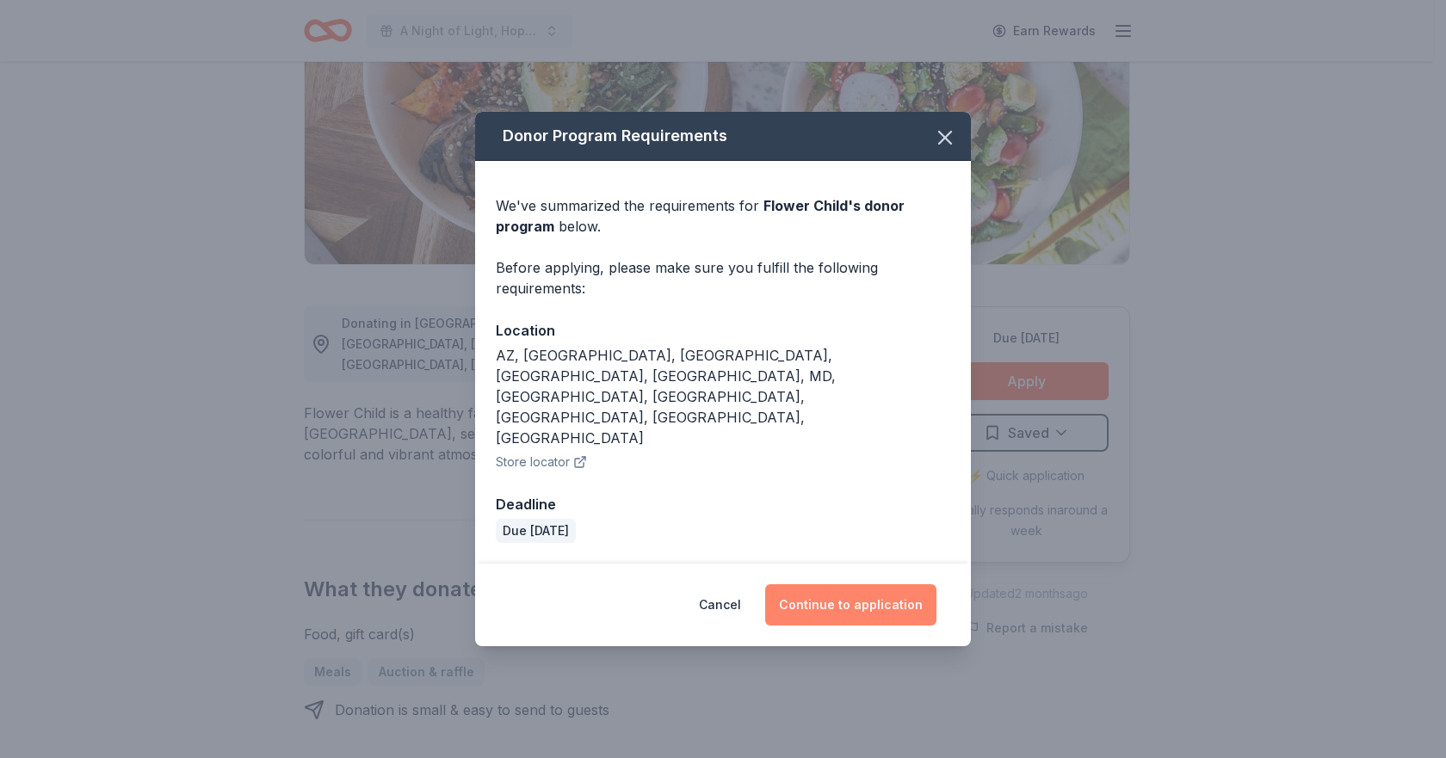
click at [911, 585] on button "Continue to application" at bounding box center [850, 605] width 171 height 41
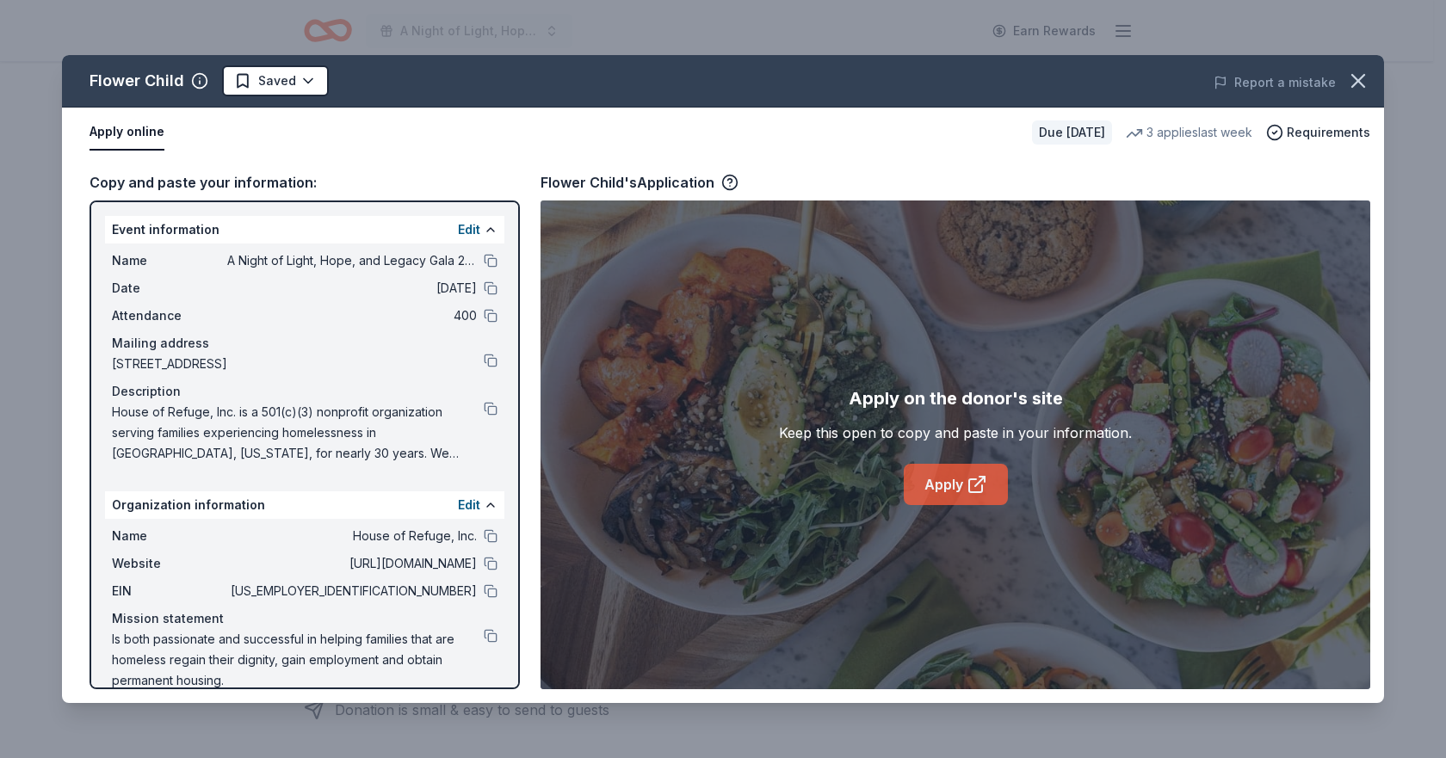
click at [959, 473] on link "Apply" at bounding box center [956, 484] width 104 height 41
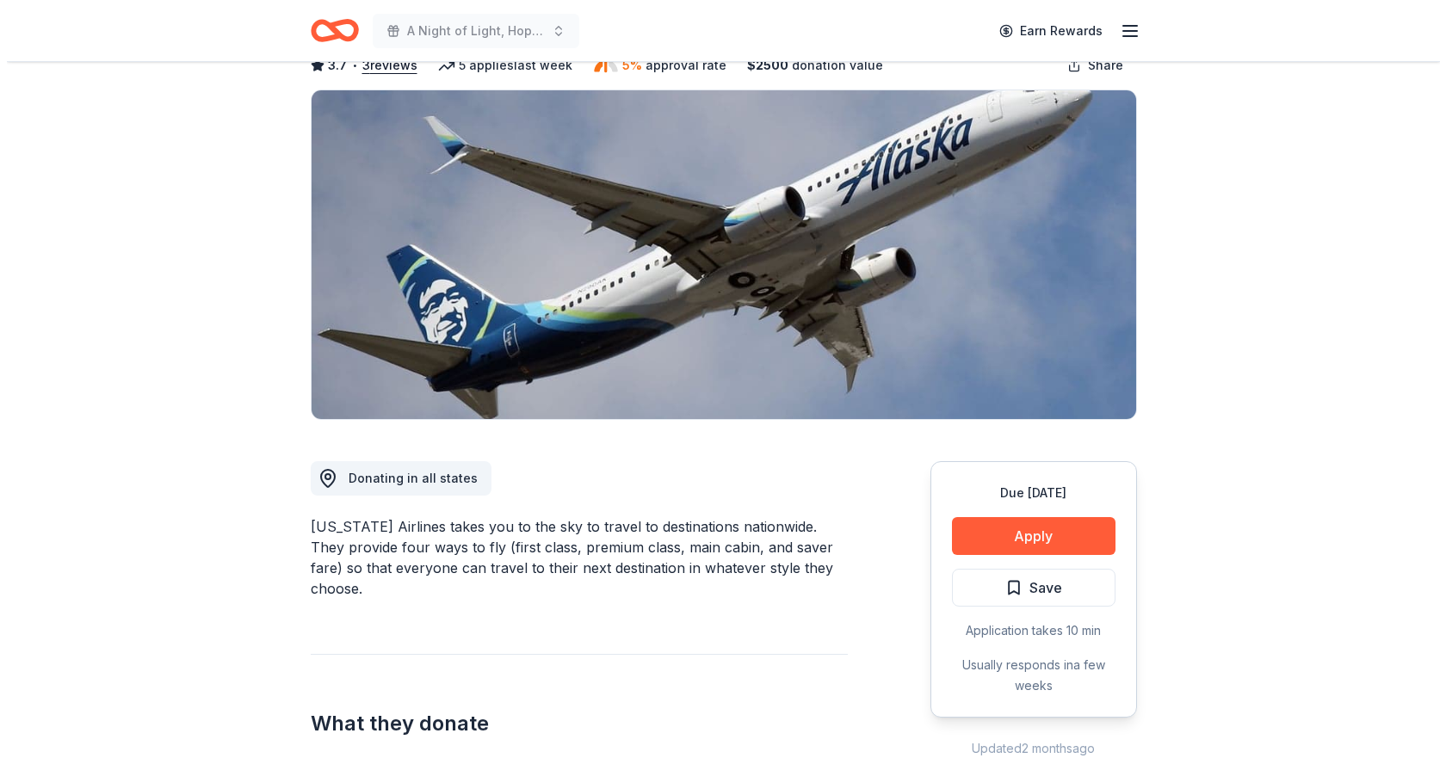
scroll to position [258, 0]
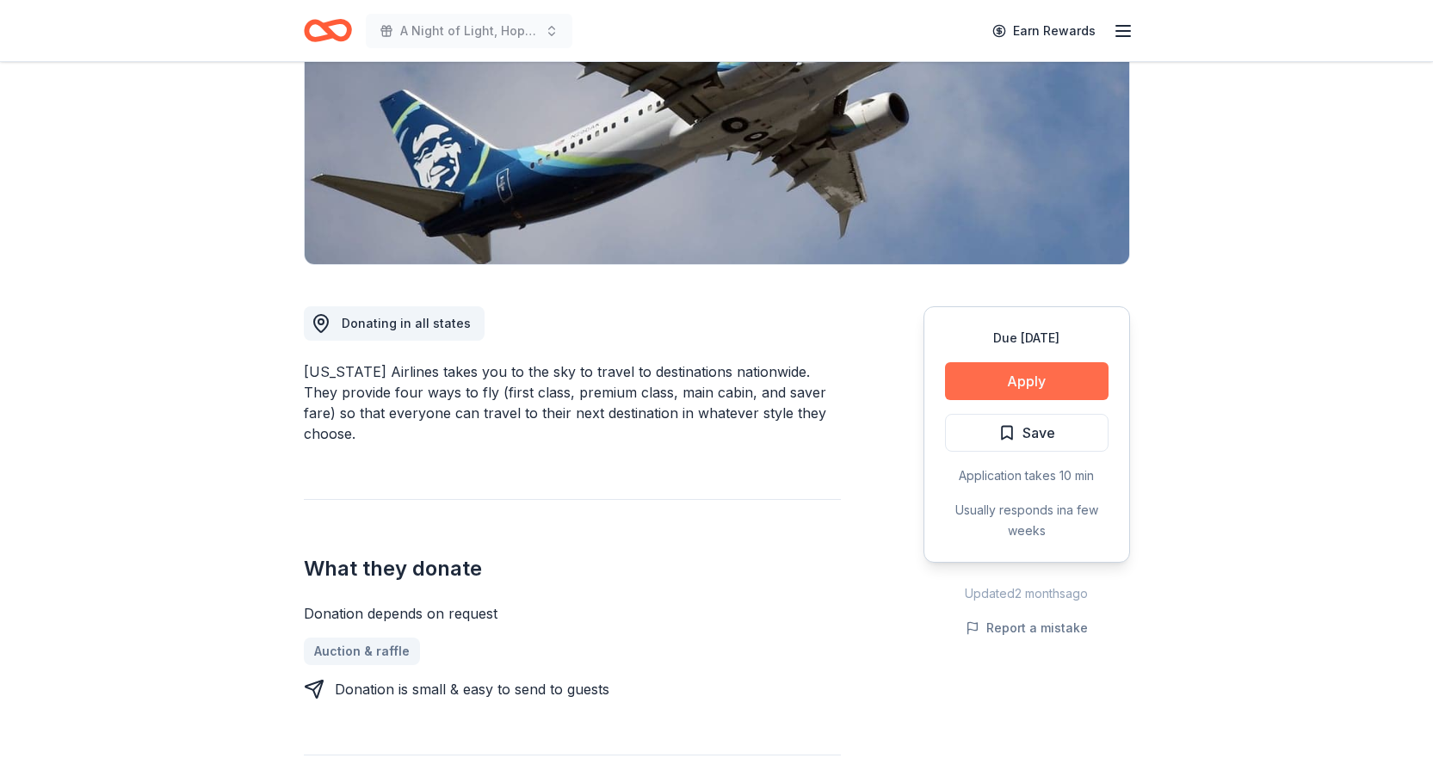
click at [1071, 385] on button "Apply" at bounding box center [1027, 381] width 164 height 38
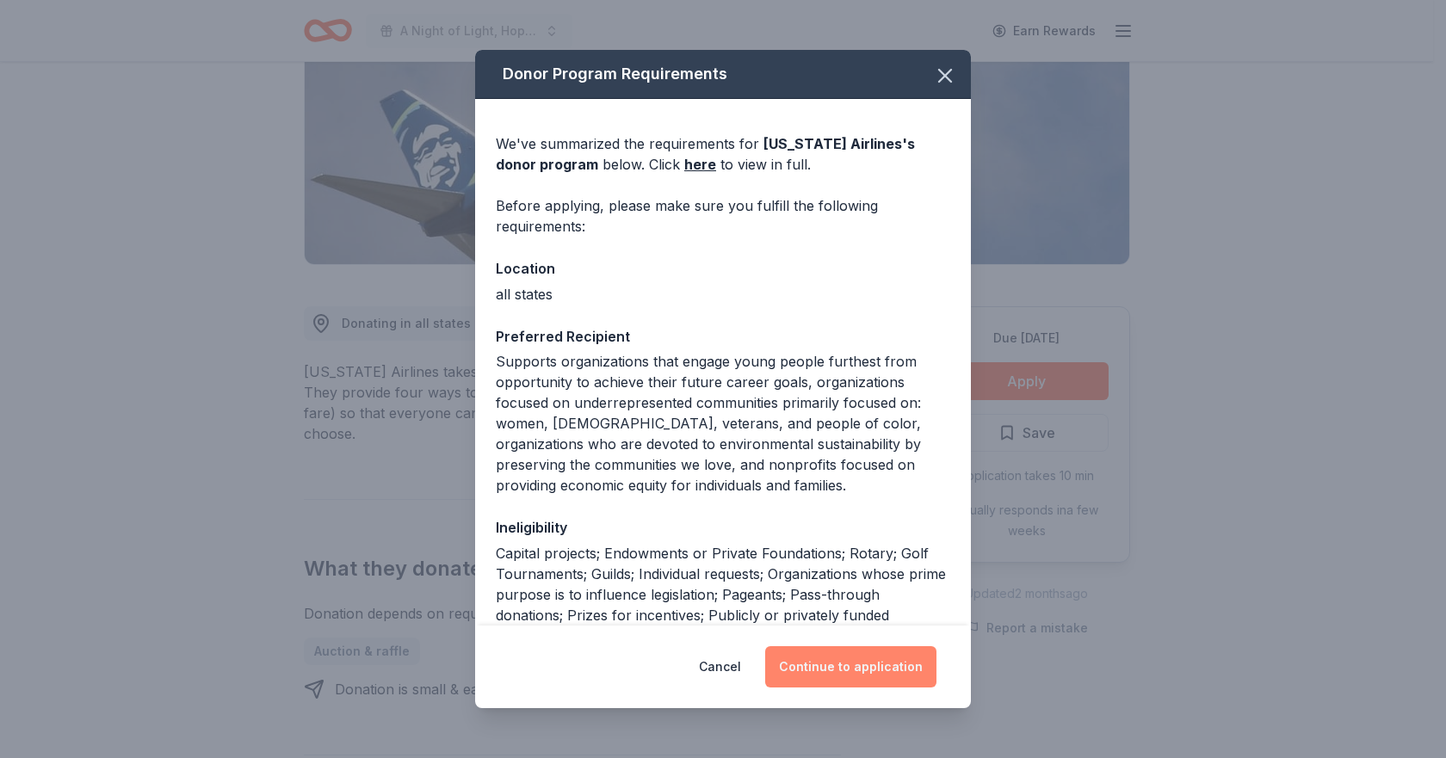
click at [909, 650] on button "Continue to application" at bounding box center [850, 666] width 171 height 41
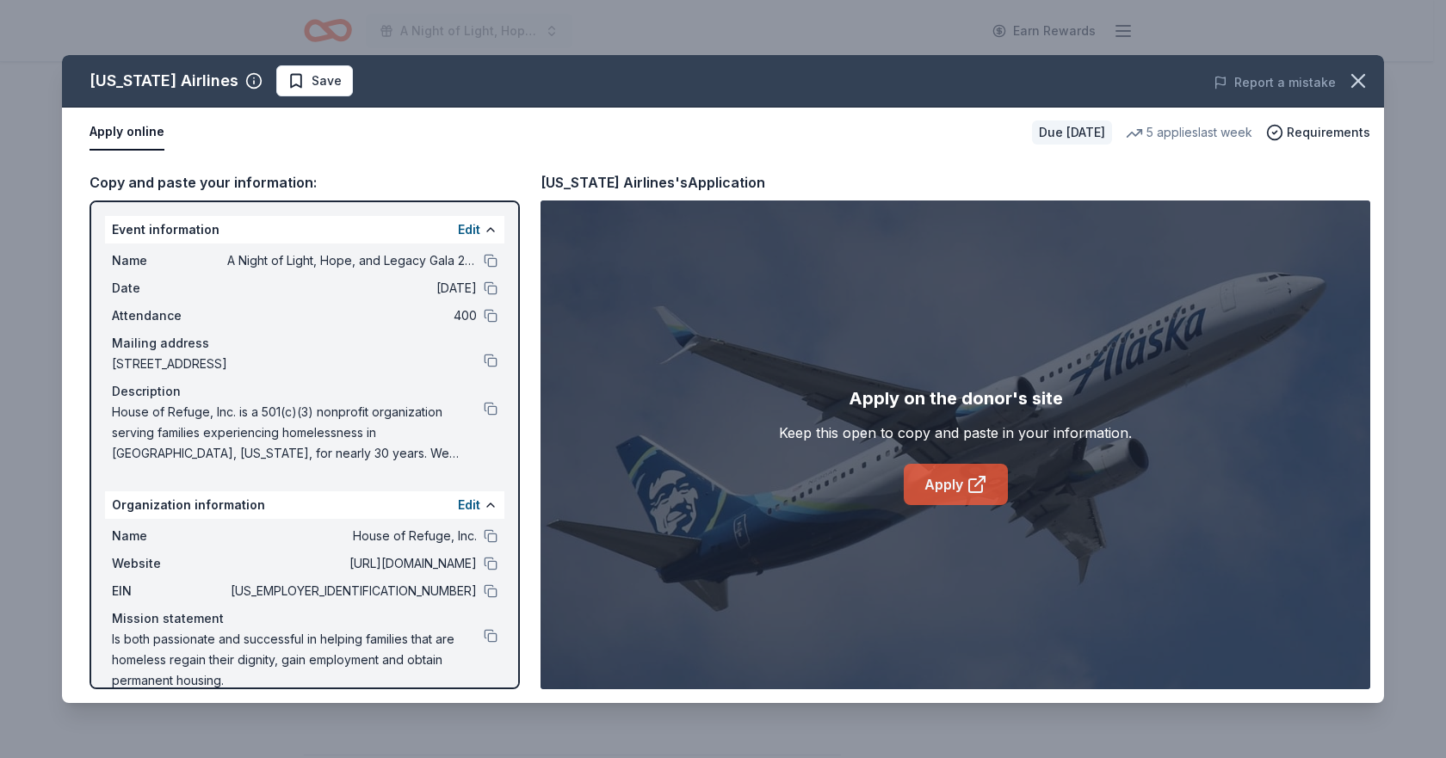
click at [953, 478] on link "Apply" at bounding box center [956, 484] width 104 height 41
